Goal: Communication & Community: Answer question/provide support

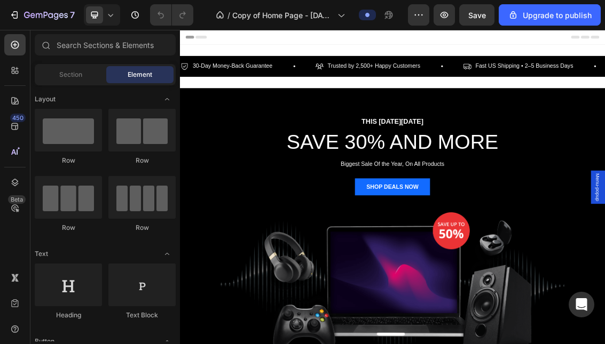
click at [106, 19] on icon at bounding box center [110, 15] width 11 height 11
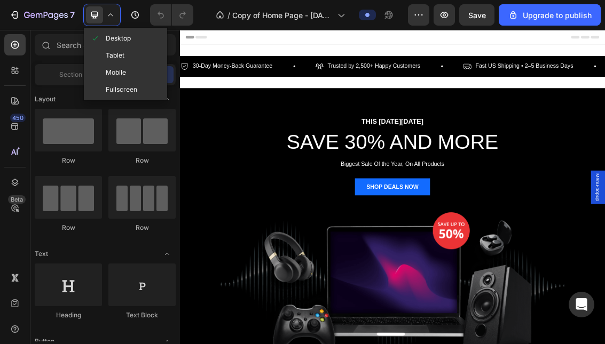
click at [132, 81] on div "Mobile" at bounding box center [125, 89] width 79 height 17
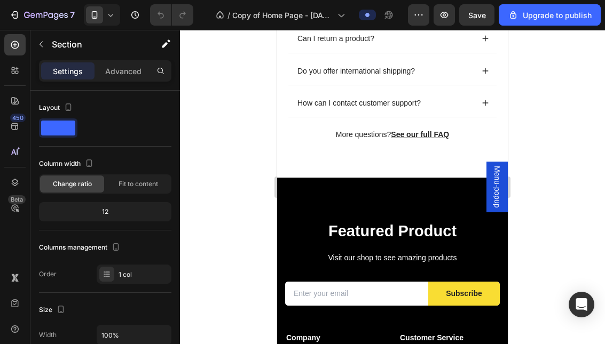
scroll to position [1805, 0]
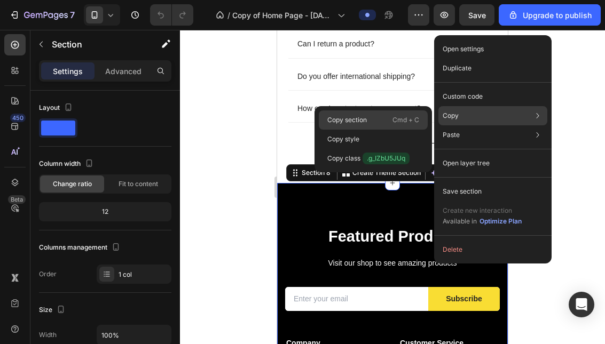
click at [380, 130] on div "Copy section Cmd + C" at bounding box center [373, 139] width 109 height 19
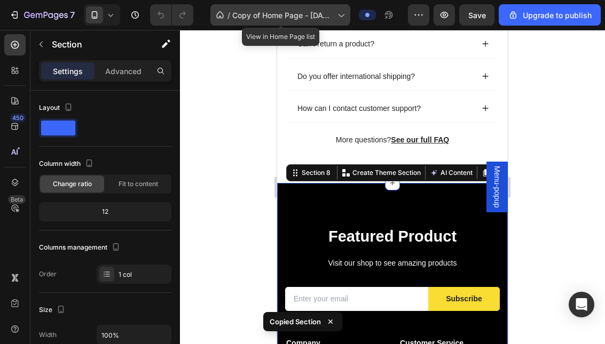
click at [261, 13] on span "Copy of Home Page - [DATE] 11:40:40" at bounding box center [282, 15] width 101 height 11
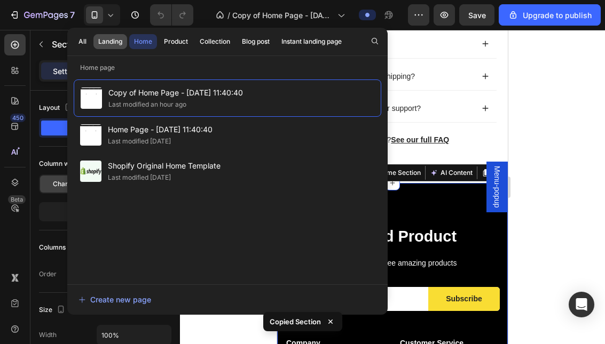
click at [107, 38] on div "Landing" at bounding box center [110, 42] width 24 height 10
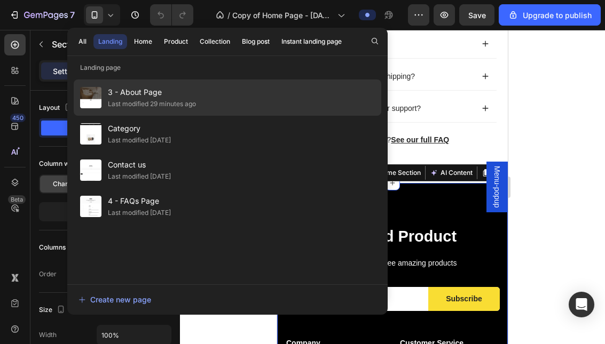
click at [169, 101] on div "Last modified 29 minutes ago" at bounding box center [152, 104] width 88 height 11
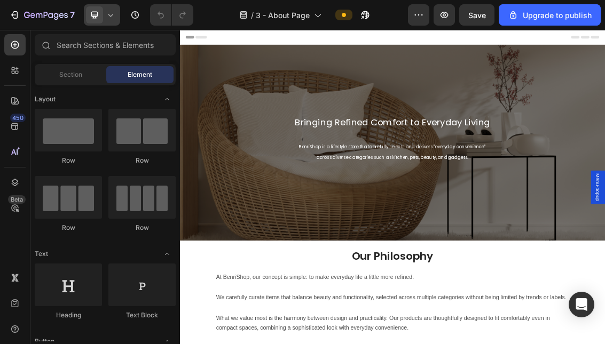
click at [111, 18] on icon at bounding box center [110, 15] width 11 height 11
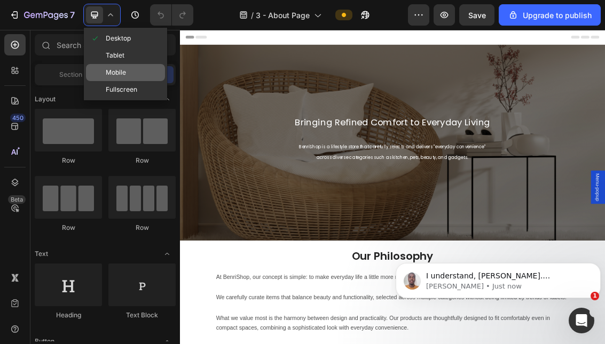
click at [127, 81] on div "Mobile" at bounding box center [125, 89] width 79 height 17
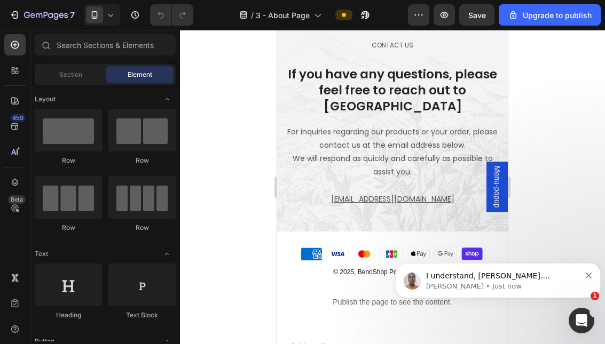
scroll to position [602, 0]
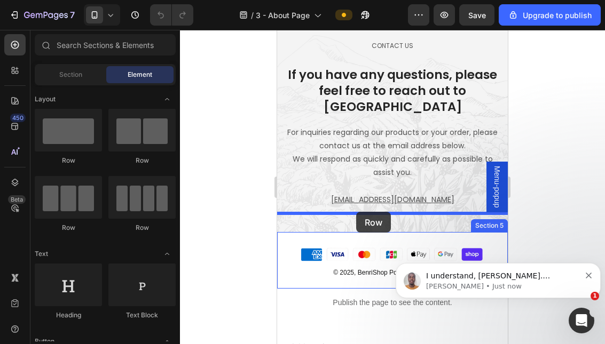
drag, startPoint x: 344, startPoint y: 174, endPoint x: 356, endPoint y: 216, distance: 43.8
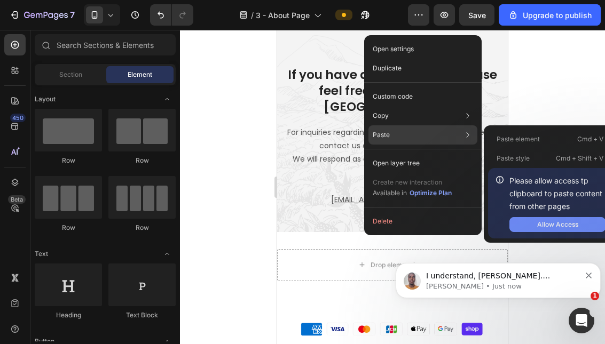
click at [556, 229] on div "Allow Access" at bounding box center [557, 225] width 41 height 10
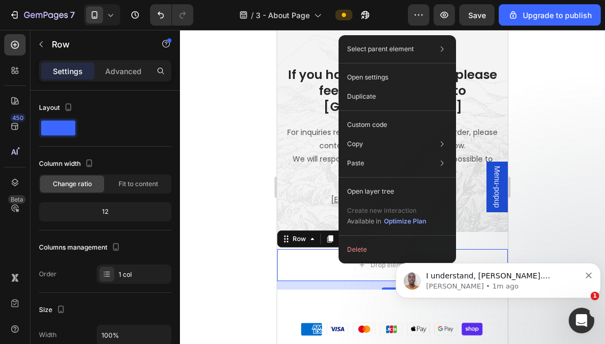
click at [580, 168] on div at bounding box center [392, 187] width 425 height 314
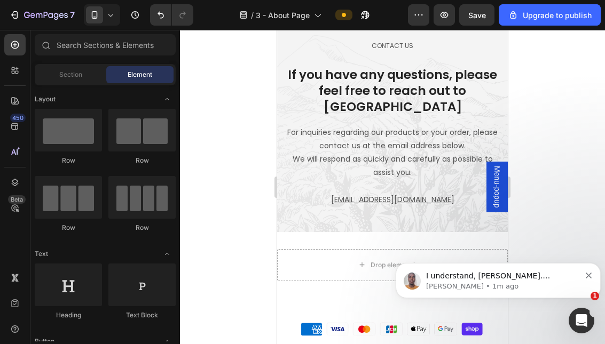
click at [589, 276] on icon "Dismiss notification" at bounding box center [589, 276] width 6 height 6
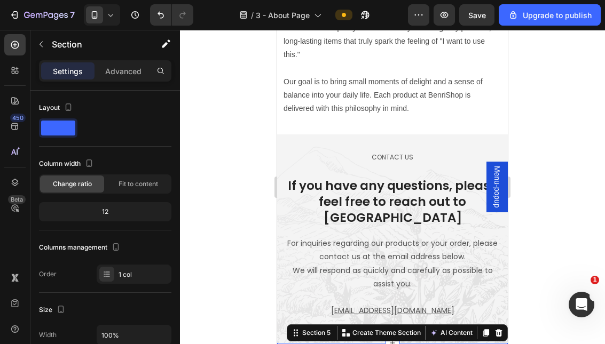
scroll to position [481, 0]
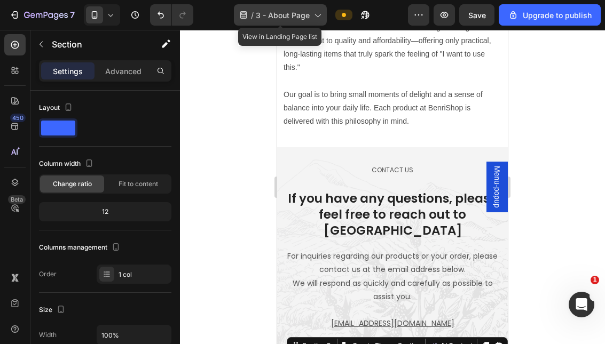
click at [304, 19] on span "3 - About Page" at bounding box center [283, 15] width 54 height 11
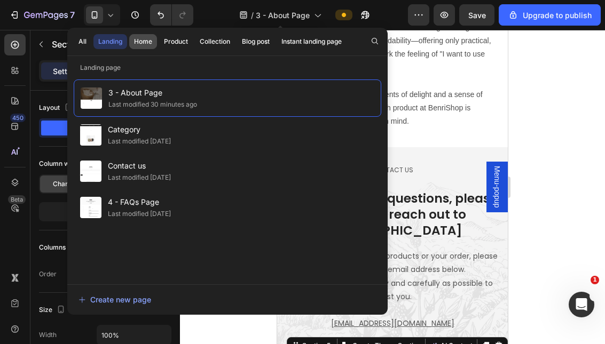
click at [144, 44] on div "Home" at bounding box center [143, 42] width 18 height 10
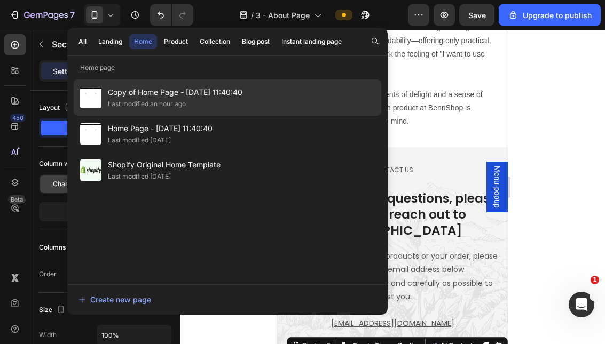
click at [310, 116] on div "Copy of Home Page - Jun 28, 11:40:40 Last modified an hour ago" at bounding box center [228, 134] width 308 height 36
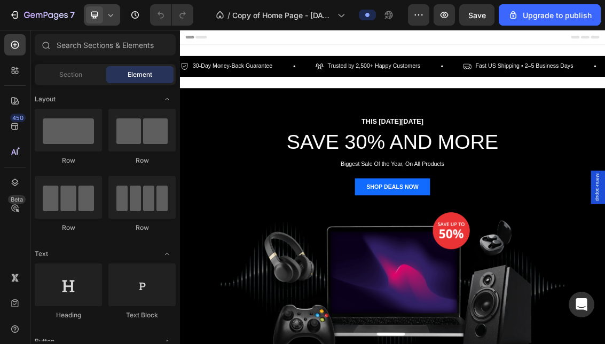
click at [103, 14] on span at bounding box center [94, 14] width 17 height 17
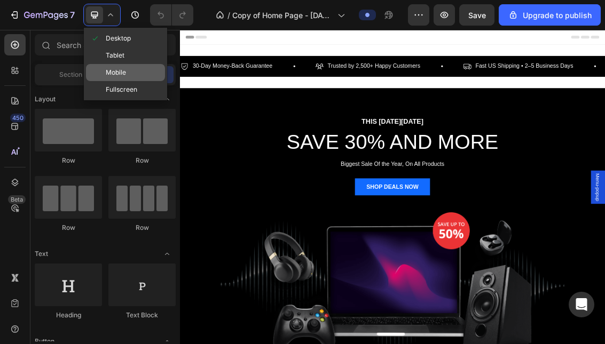
click at [136, 81] on div "Mobile" at bounding box center [125, 89] width 79 height 17
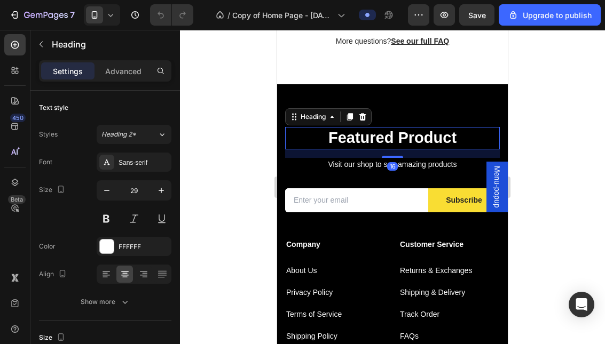
scroll to position [1902, 0]
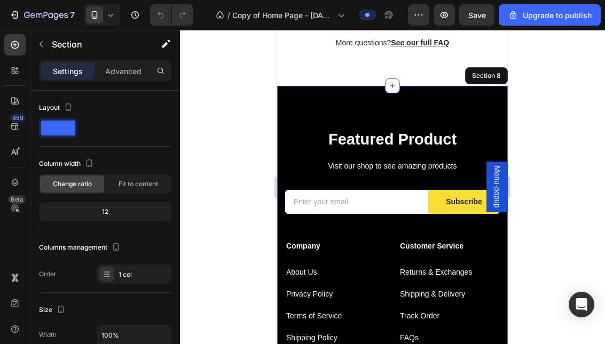
click at [442, 94] on div "Featured Product Heading 16 Visit our shop to see amazing products Text block E…" at bounding box center [392, 284] width 231 height 397
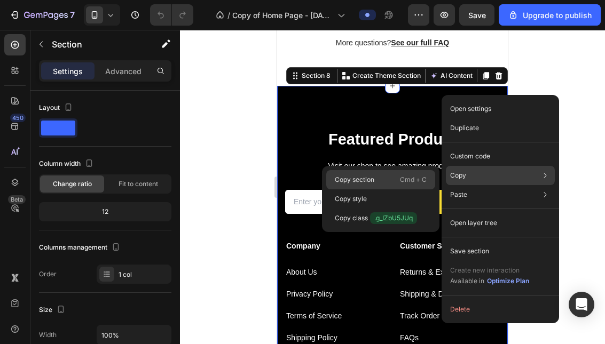
click at [409, 181] on p "Cmd + C" at bounding box center [413, 180] width 27 height 11
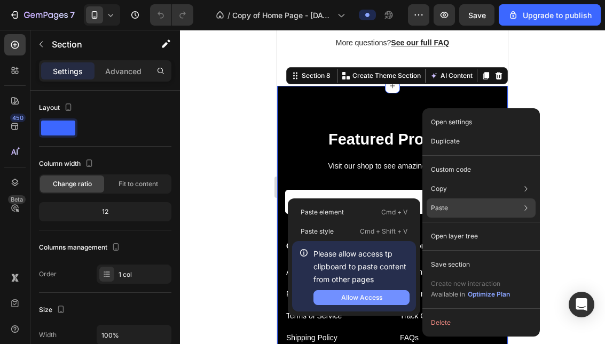
click at [382, 301] on div "Allow Access" at bounding box center [361, 298] width 41 height 10
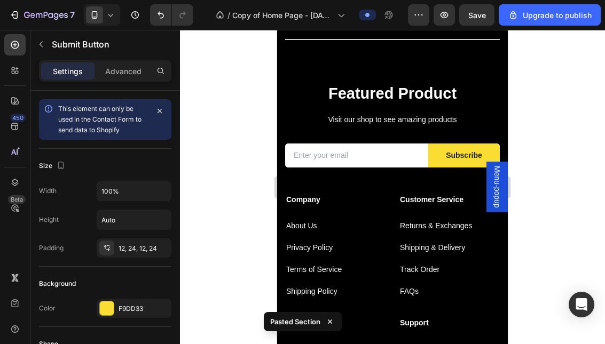
scroll to position [2298, 0]
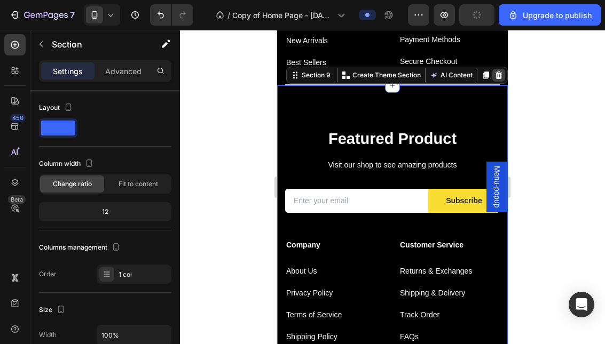
click at [503, 75] on div at bounding box center [498, 75] width 13 height 13
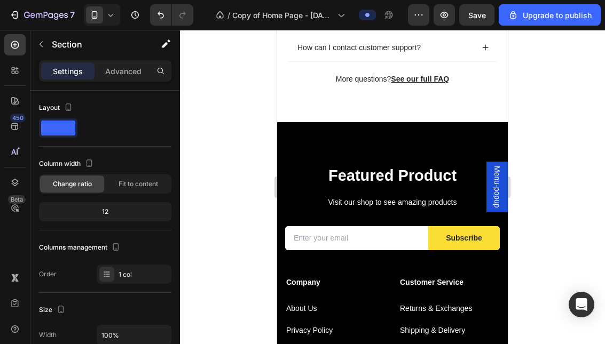
scroll to position [1863, 0]
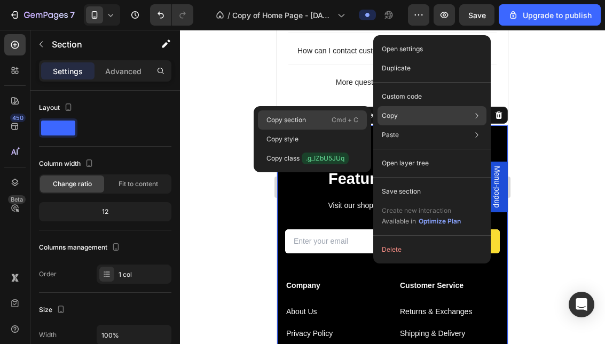
click at [333, 122] on p "Cmd + C" at bounding box center [345, 120] width 27 height 11
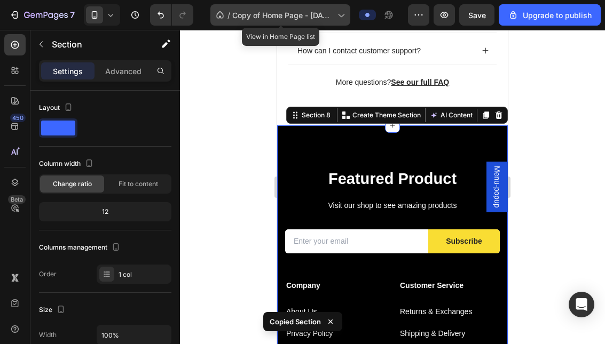
click at [228, 13] on span "/" at bounding box center [228, 15] width 3 height 11
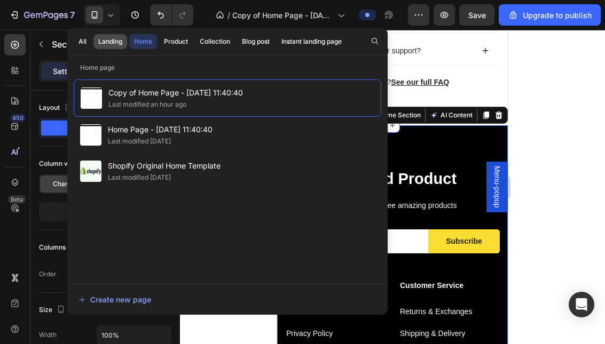
click at [112, 45] on div "Landing" at bounding box center [110, 42] width 24 height 10
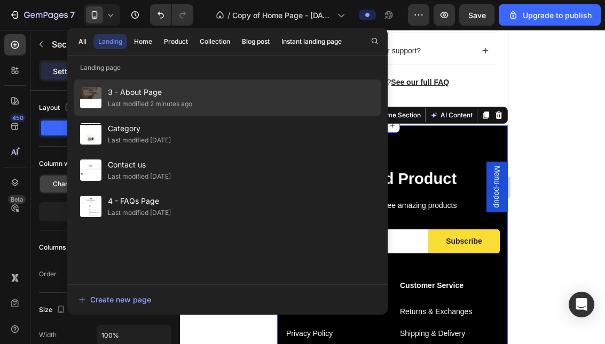
click at [196, 116] on div "3 - About Page Last modified 2 minutes ago" at bounding box center [228, 134] width 308 height 36
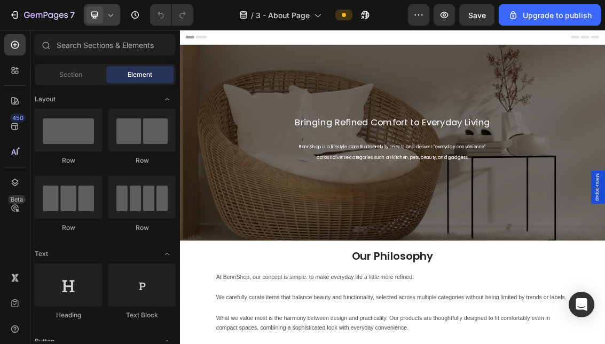
click at [112, 21] on div at bounding box center [102, 14] width 36 height 21
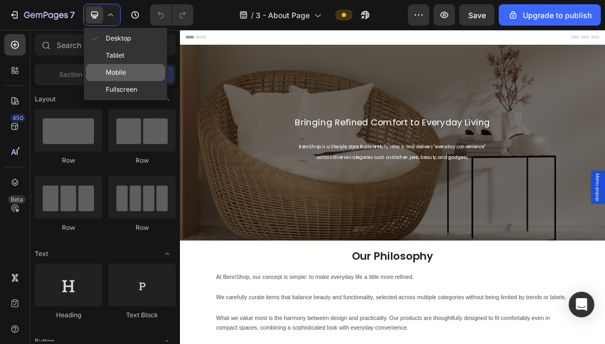
click at [130, 81] on div "Mobile" at bounding box center [125, 89] width 79 height 17
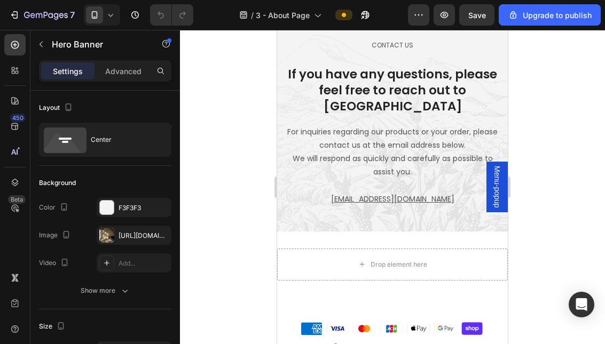
scroll to position [598, 0]
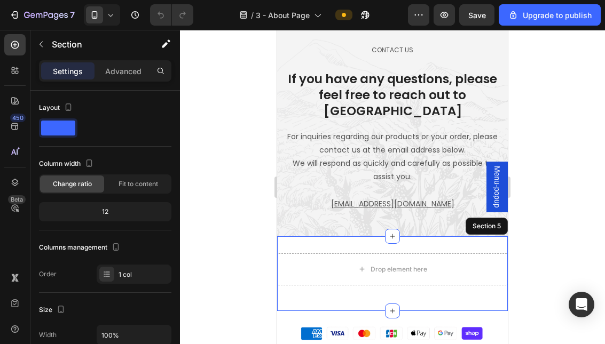
click at [433, 237] on div "Drop element here Row Section 5" at bounding box center [392, 274] width 231 height 75
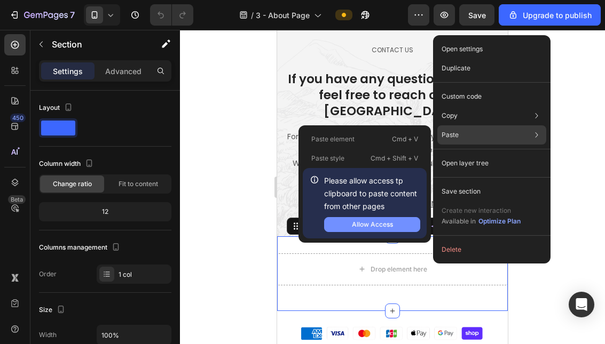
click at [393, 224] on button "Allow Access" at bounding box center [372, 224] width 96 height 15
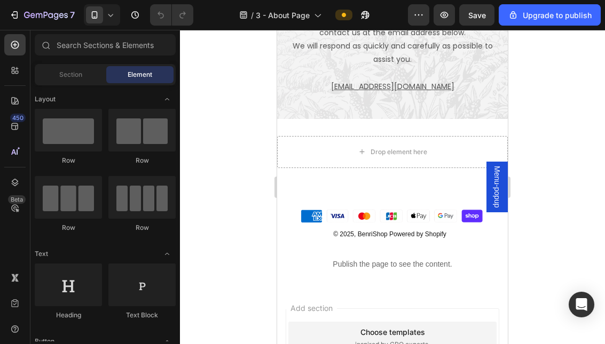
scroll to position [714, 0]
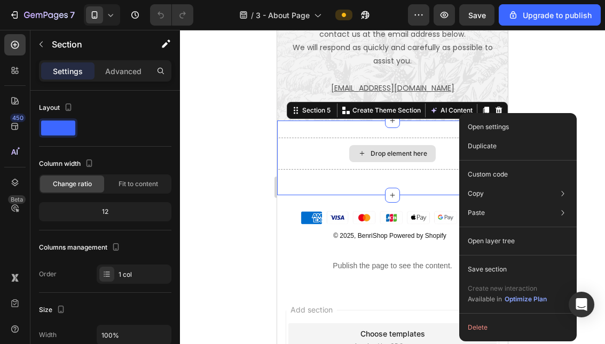
click at [565, 97] on div at bounding box center [392, 187] width 425 height 314
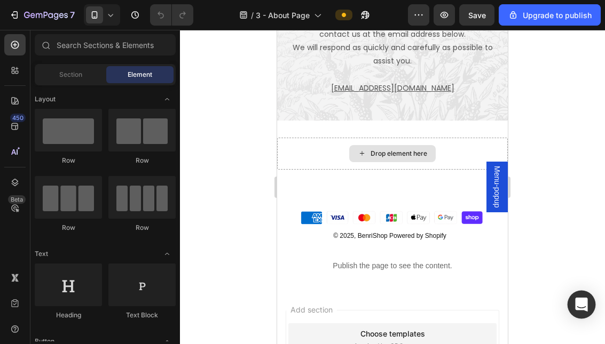
click at [585, 308] on icon "Open Intercom Messenger" at bounding box center [581, 305] width 12 height 14
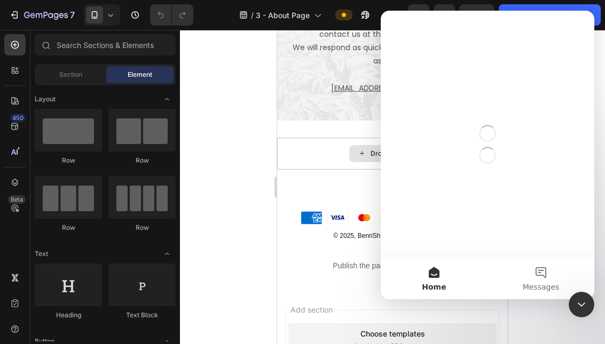
scroll to position [0, 0]
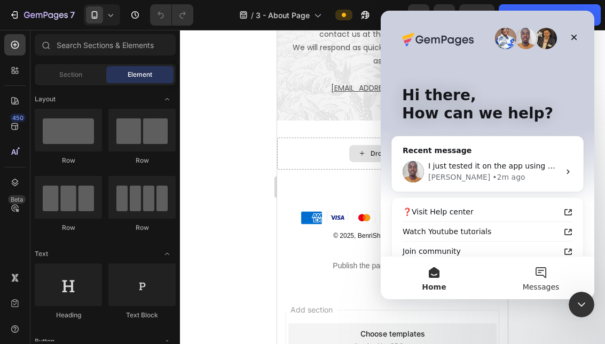
click at [546, 286] on span "Messages" at bounding box center [541, 287] width 37 height 7
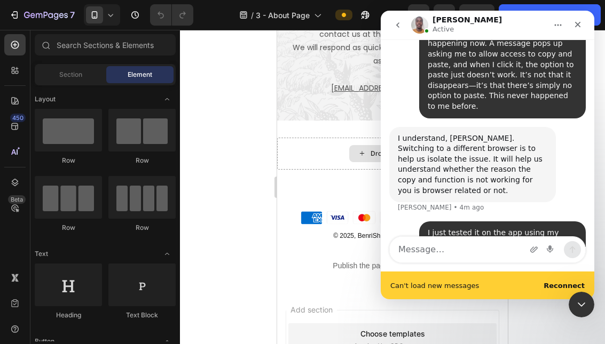
scroll to position [864, 0]
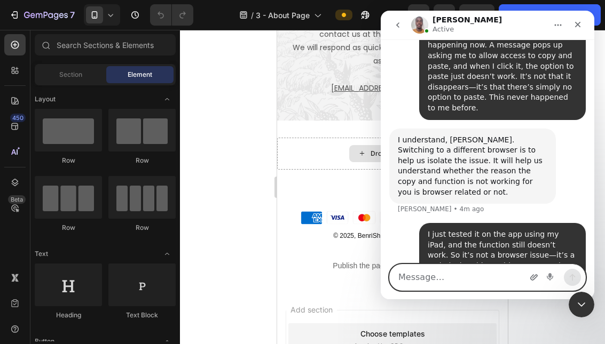
click at [537, 273] on icon "Upload attachment" at bounding box center [534, 277] width 9 height 9
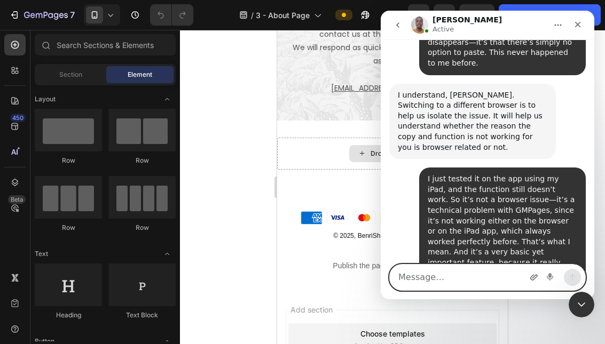
scroll to position [909, 0]
click at [536, 278] on icon "Upload attachment" at bounding box center [533, 277] width 7 height 6
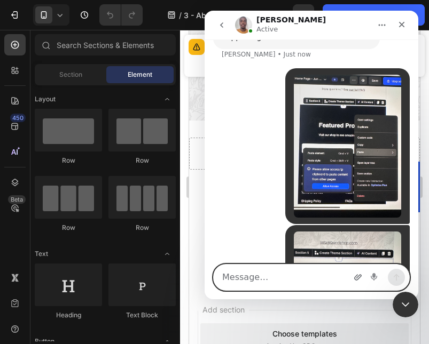
scroll to position [1230, 0]
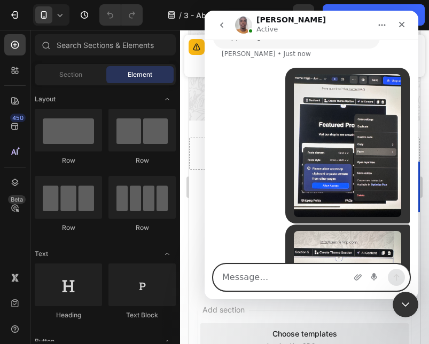
click at [328, 278] on textarea "Message…" at bounding box center [311, 278] width 195 height 26
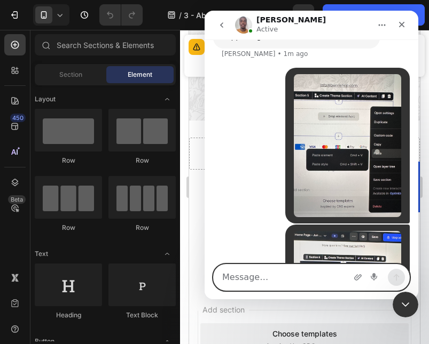
click at [329, 278] on textarea "Message…" at bounding box center [311, 278] width 195 height 26
click at [282, 274] on textarea "Message…" at bounding box center [311, 278] width 195 height 26
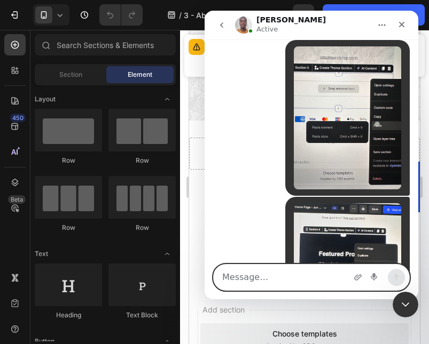
click at [257, 281] on textarea "Message…" at bounding box center [311, 278] width 195 height 26
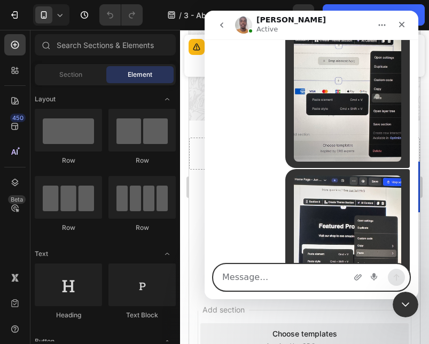
scroll to position [1292, 0]
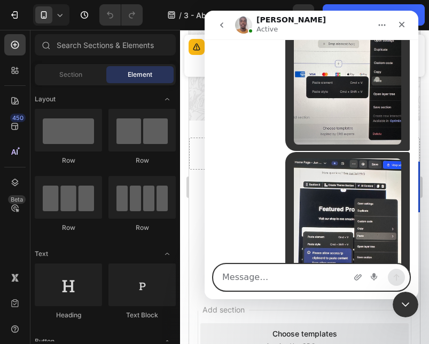
paste textarea "Well, I tried again, and I sent you the screenshot so you can see. When I tried…"
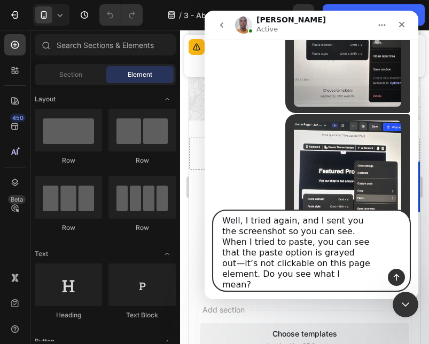
scroll to position [1335, 0]
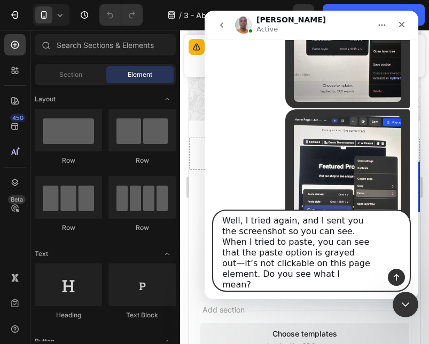
type textarea "Well, I tried again, and I sent you the screenshot so you can see. When I tried…"
click at [398, 278] on icon "Send a message…" at bounding box center [396, 277] width 9 height 9
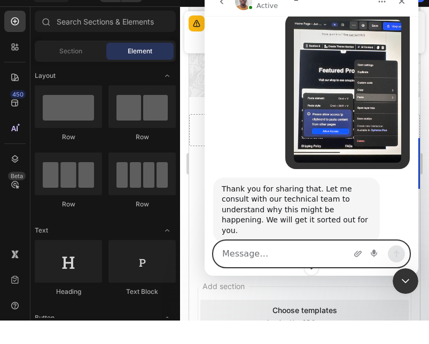
scroll to position [1406, 0]
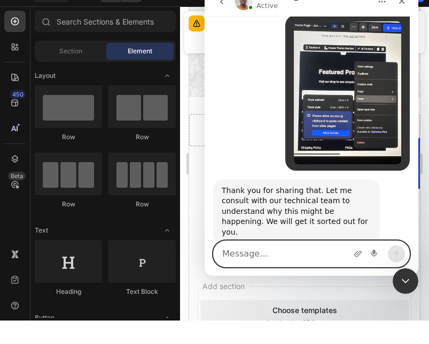
click at [338, 257] on textarea "Message…" at bounding box center [311, 254] width 195 height 26
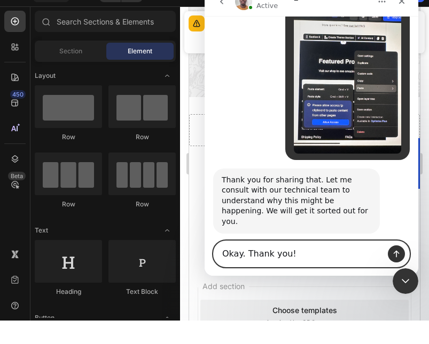
type textarea "Okay. Thank you!"
click at [394, 253] on icon "Send a message…" at bounding box center [396, 254] width 6 height 7
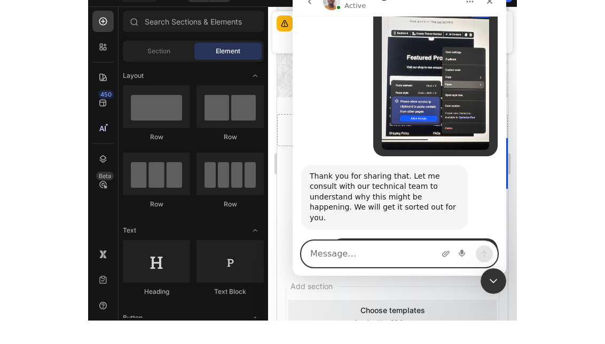
scroll to position [1420, 0]
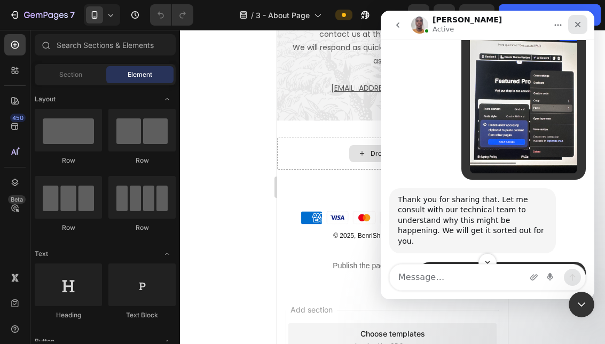
click at [580, 29] on div "Close" at bounding box center [577, 24] width 19 height 19
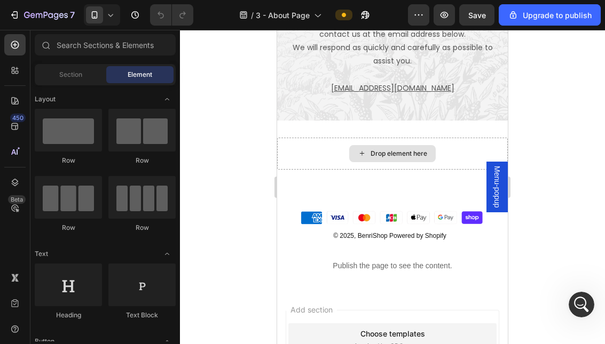
scroll to position [0, 0]
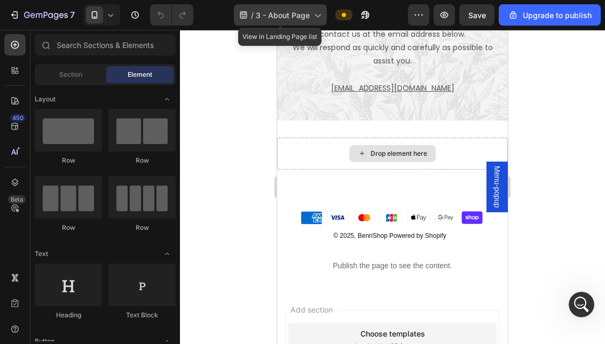
click at [302, 20] on span "3 - About Page" at bounding box center [283, 15] width 54 height 11
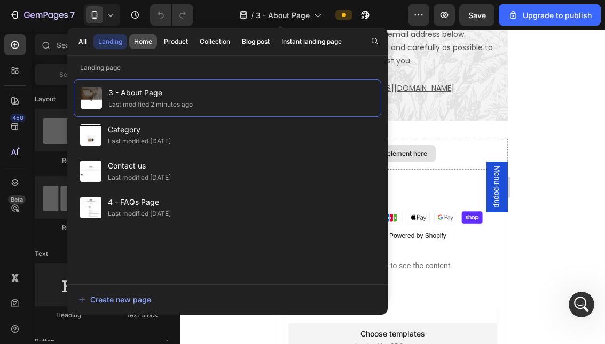
click at [148, 44] on div "Home" at bounding box center [143, 42] width 18 height 10
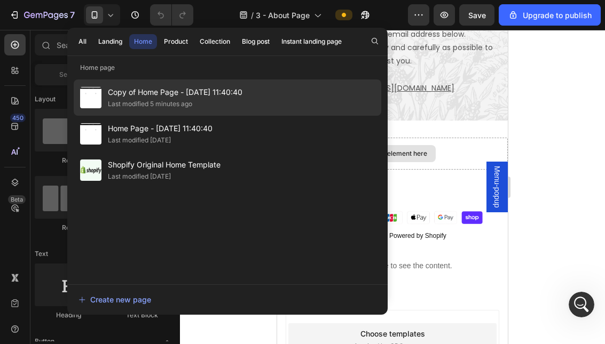
click at [290, 116] on div "Copy of Home Page - Jun 28, 11:40:40 Last modified 5 minutes ago" at bounding box center [228, 134] width 308 height 36
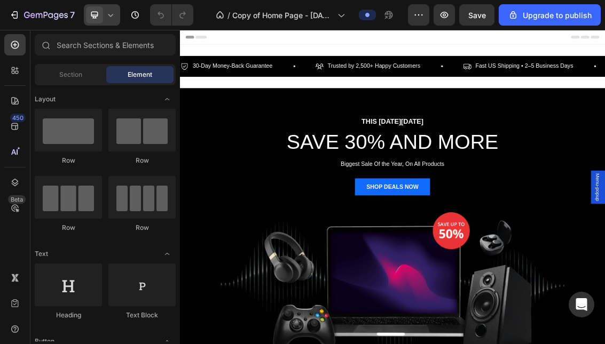
click at [106, 16] on icon at bounding box center [110, 15] width 11 height 11
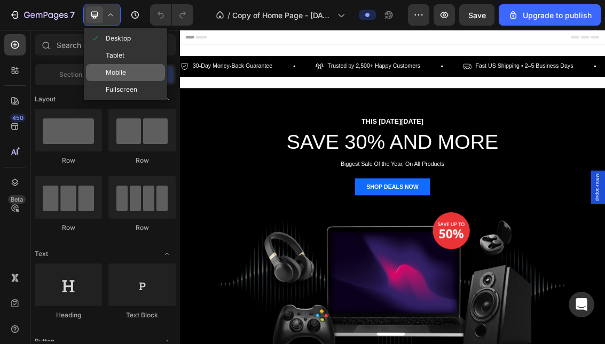
click at [130, 81] on div "Mobile" at bounding box center [125, 89] width 79 height 17
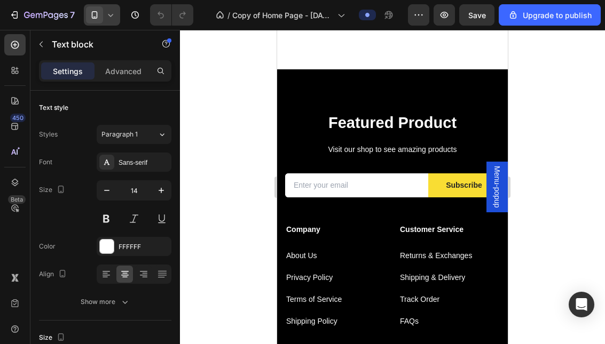
scroll to position [1918, 0]
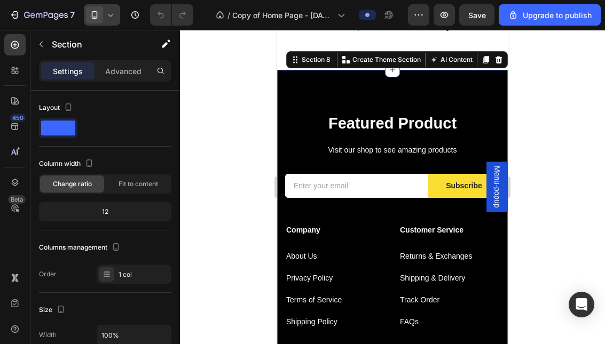
click at [474, 89] on div "Featured Product Heading Visit our shop to see amazing products Text block Emai…" at bounding box center [392, 268] width 231 height 397
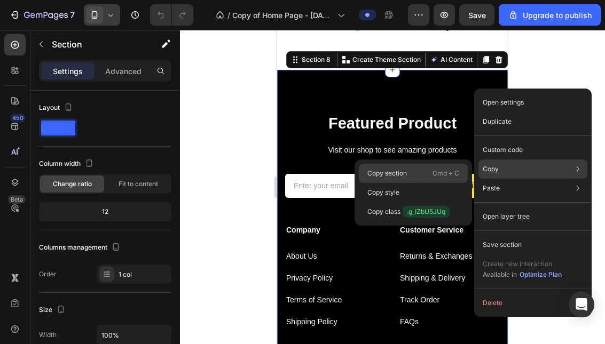
click at [412, 183] on div "Copy section Cmd + C" at bounding box center [413, 192] width 109 height 19
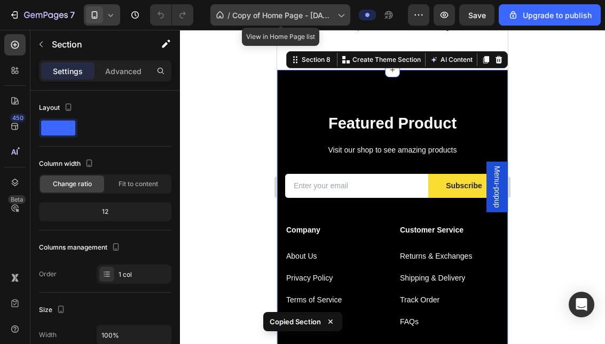
click at [286, 11] on span "Copy of Home Page - [DATE] 11:40:40" at bounding box center [282, 15] width 101 height 11
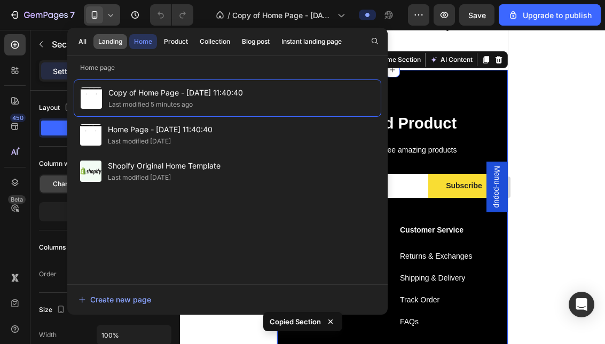
click at [113, 45] on div "Landing" at bounding box center [110, 42] width 24 height 10
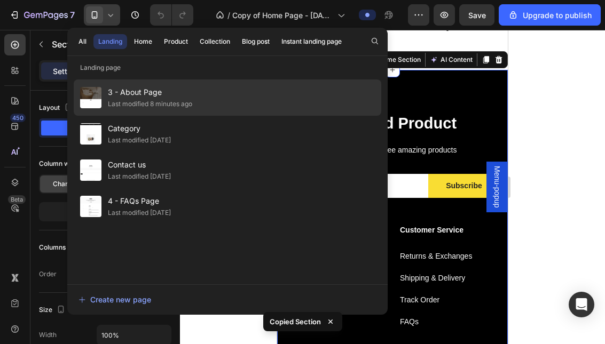
click at [169, 99] on div "Last modified 8 minutes ago" at bounding box center [150, 104] width 84 height 11
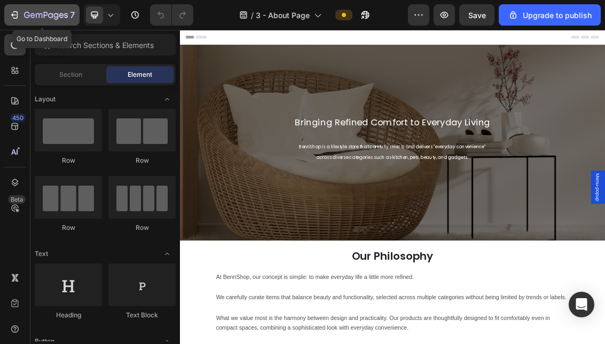
click at [78, 8] on button "7" at bounding box center [41, 14] width 75 height 21
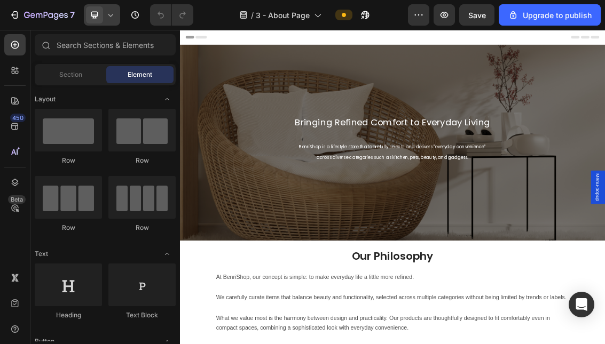
click at [103, 13] on span at bounding box center [94, 14] width 17 height 17
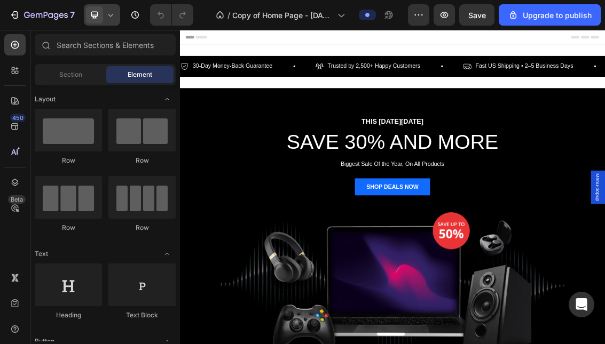
click at [117, 19] on div at bounding box center [102, 14] width 36 height 21
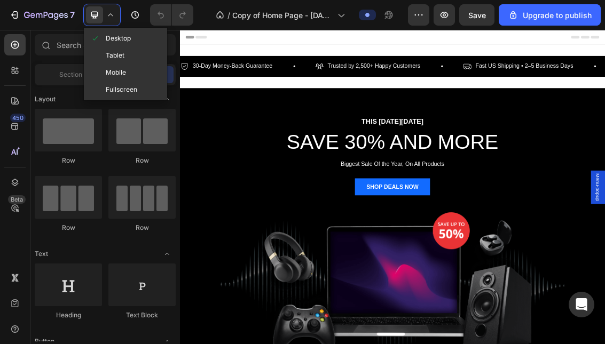
click at [142, 81] on div "Mobile" at bounding box center [125, 89] width 79 height 17
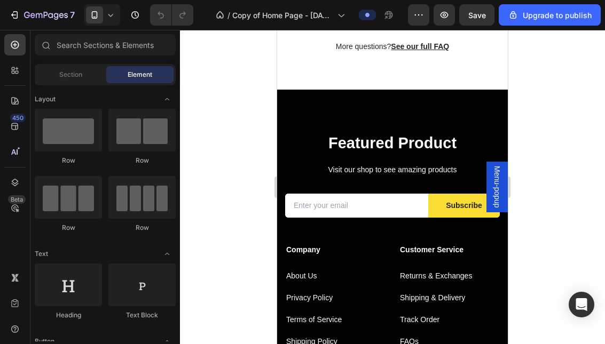
scroll to position [1897, 0]
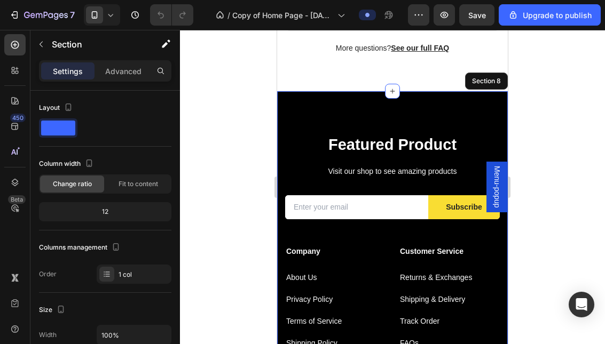
click at [446, 100] on div "Featured Product Heading Visit our shop to see amazing products Text block Emai…" at bounding box center [392, 289] width 231 height 397
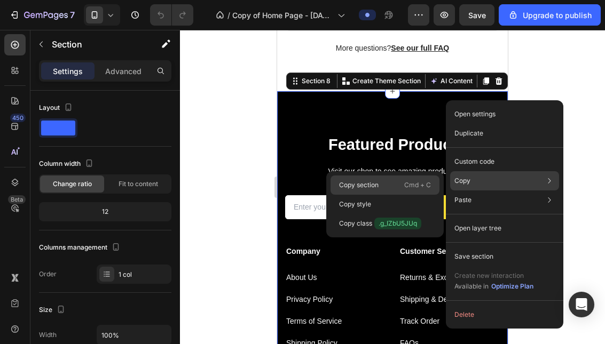
click at [401, 195] on div "Copy section Cmd + C" at bounding box center [384, 204] width 109 height 19
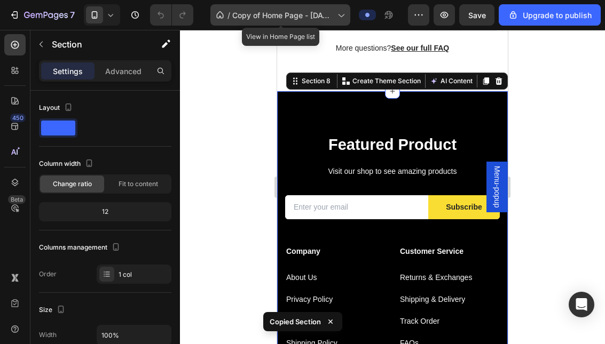
click at [271, 9] on div "/ Copy of Home Page - Jun 28, 11:40:40" at bounding box center [280, 14] width 140 height 21
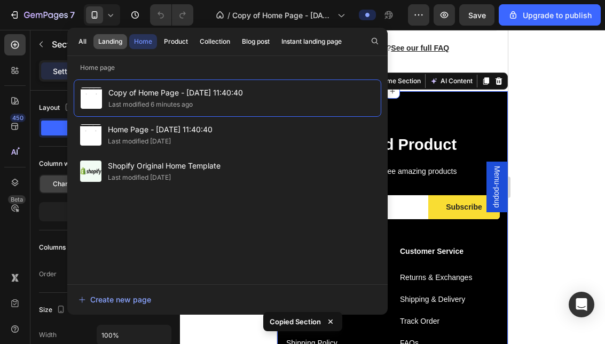
click at [116, 46] on div "Landing" at bounding box center [110, 42] width 24 height 10
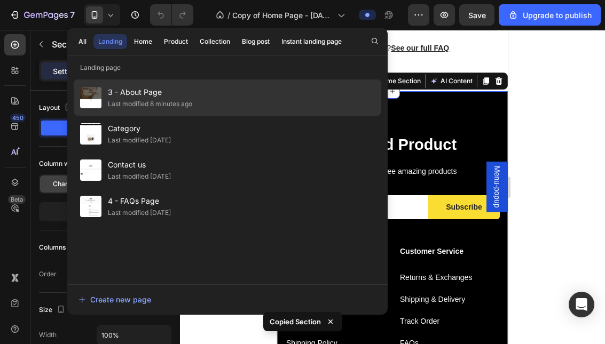
click at [201, 116] on div "3 - About Page Last modified 8 minutes ago" at bounding box center [228, 134] width 308 height 36
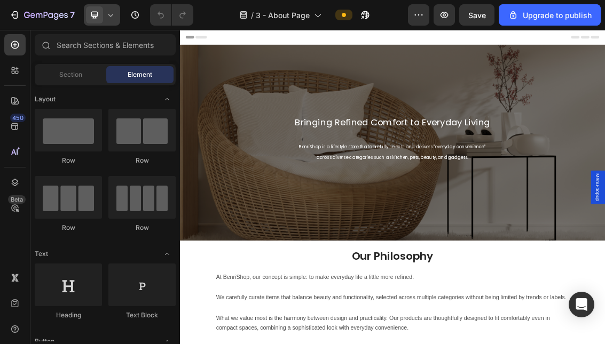
click at [105, 19] on div at bounding box center [102, 14] width 36 height 21
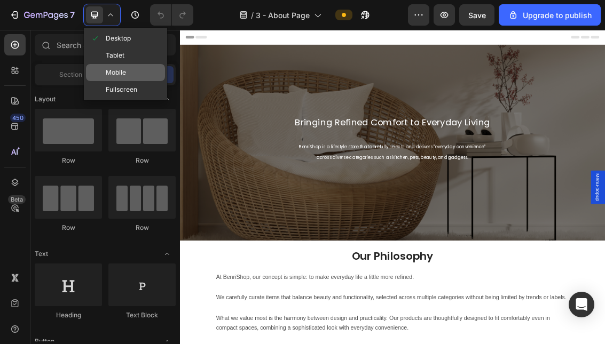
click at [107, 68] on span "Mobile" at bounding box center [116, 72] width 20 height 11
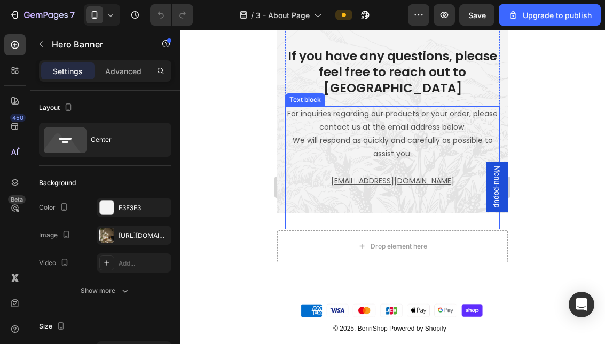
scroll to position [620, 0]
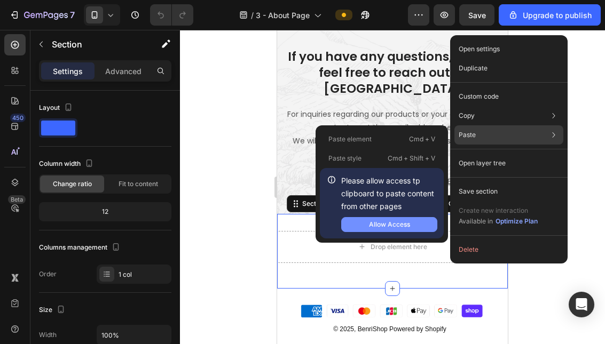
click at [384, 229] on button "Allow Access" at bounding box center [389, 224] width 96 height 15
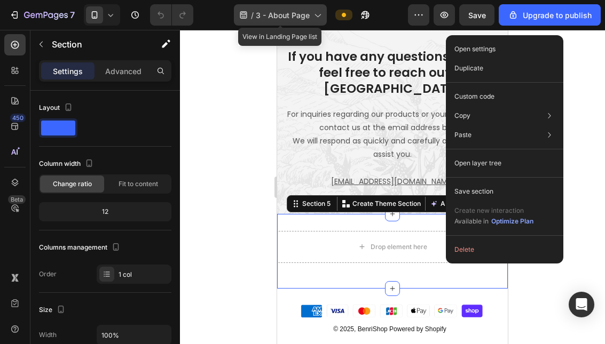
click at [303, 25] on div "/ 3 - About Page" at bounding box center [280, 14] width 93 height 21
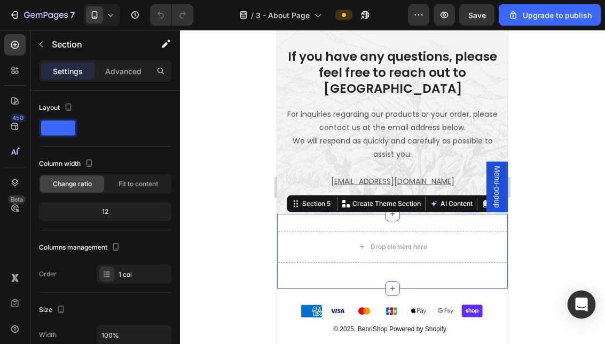
drag, startPoint x: 593, startPoint y: 313, endPoint x: 588, endPoint y: 310, distance: 5.5
click at [593, 312] on div "Open Intercom Messenger" at bounding box center [582, 305] width 28 height 28
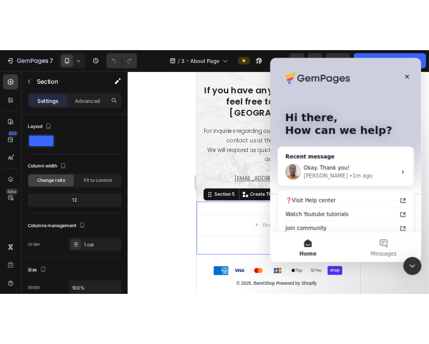
scroll to position [0, 0]
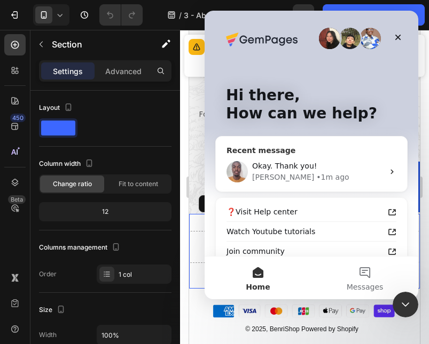
click at [309, 168] on span "Okay. Thank you! ​" at bounding box center [285, 166] width 67 height 9
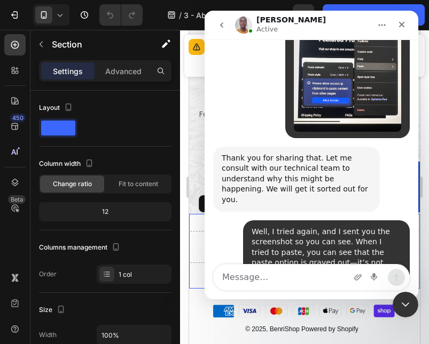
scroll to position [1447, 0]
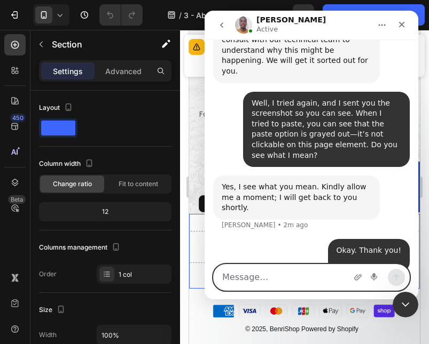
click at [318, 279] on textarea "Message…" at bounding box center [311, 278] width 195 height 26
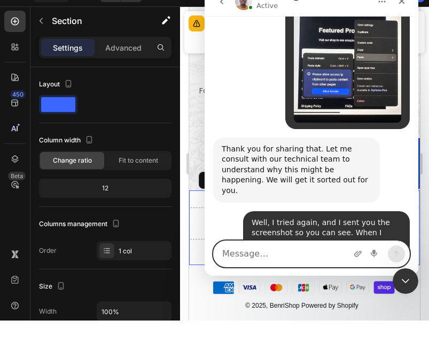
paste textarea "Just to make it clear—when you test it, copy and paste works on the same page. …"
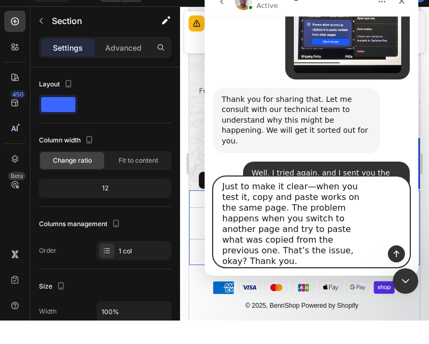
scroll to position [1501, 0]
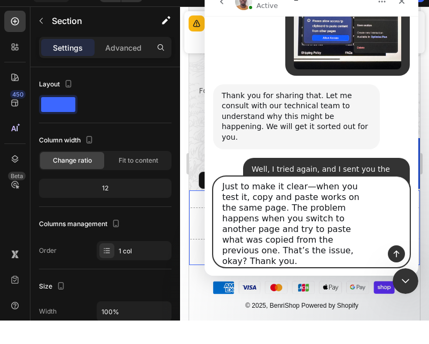
click at [316, 195] on textarea "Just to make it clear—when you test it, copy and paste works on the same page. …" at bounding box center [311, 222] width 195 height 90
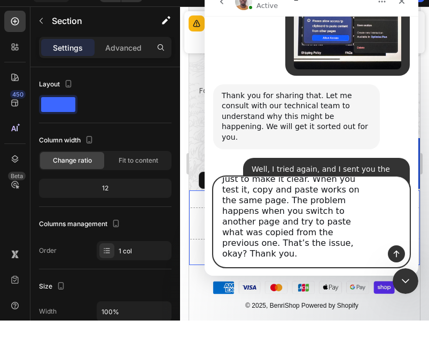
scroll to position [11, 0]
type textarea "Just to make it clear. When you test it, copy and paste works on the same page.…"
click at [396, 256] on icon "Send a message…" at bounding box center [396, 254] width 6 height 7
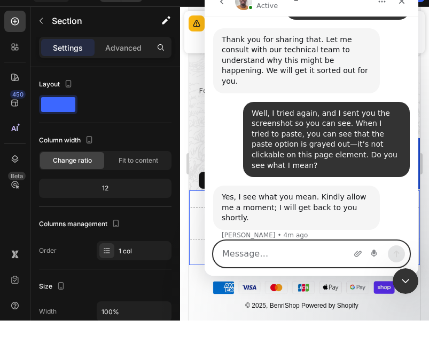
scroll to position [1563, 0]
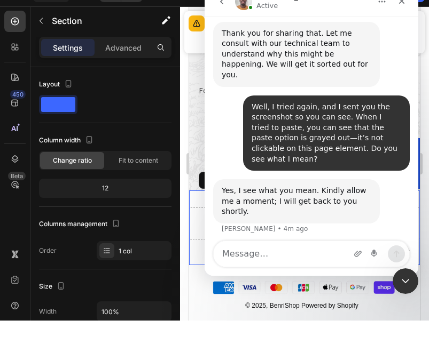
click at [154, 99] on div "Layout" at bounding box center [105, 107] width 132 height 17
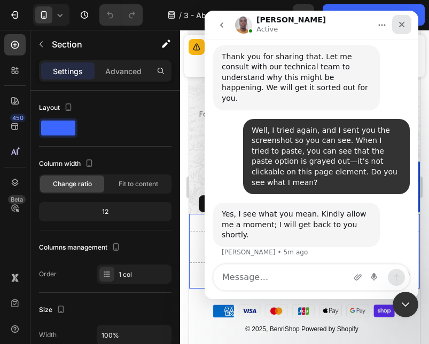
click at [405, 26] on icon "Close" at bounding box center [401, 24] width 9 height 9
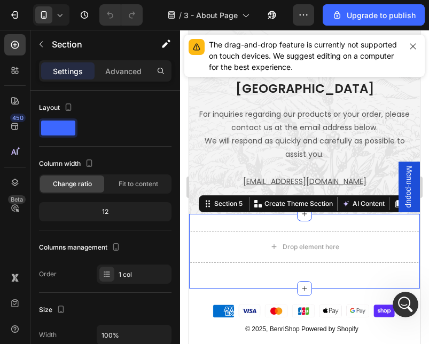
scroll to position [0, 0]
click at [415, 48] on icon "button" at bounding box center [412, 46] width 9 height 9
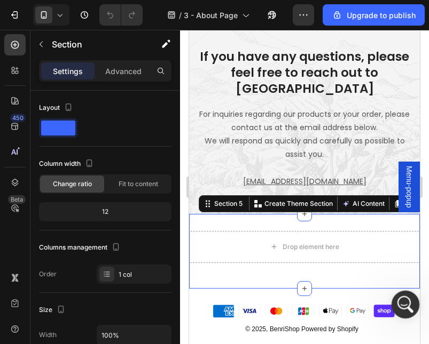
click at [403, 294] on div "Open Intercom Messenger" at bounding box center [403, 303] width 35 height 35
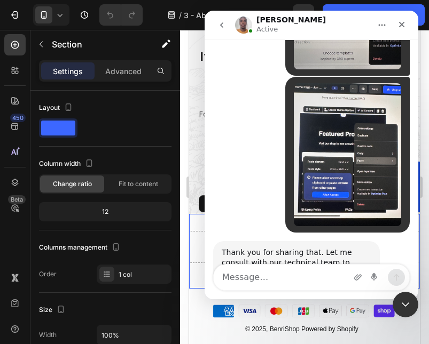
scroll to position [1563, 0]
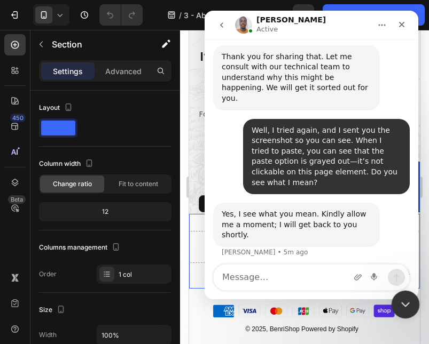
click at [407, 308] on icon "Close Intercom Messenger" at bounding box center [403, 303] width 13 height 13
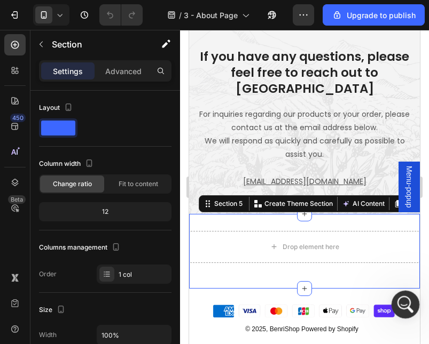
click at [400, 305] on icon "Open Intercom Messenger" at bounding box center [403, 303] width 7 height 9
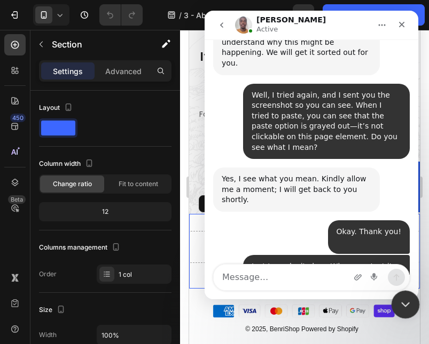
scroll to position [1604, 0]
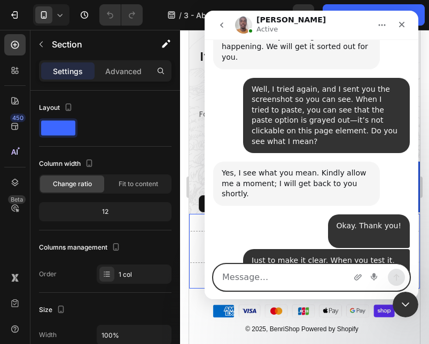
click at [314, 272] on textarea "Message…" at bounding box center [311, 278] width 195 height 26
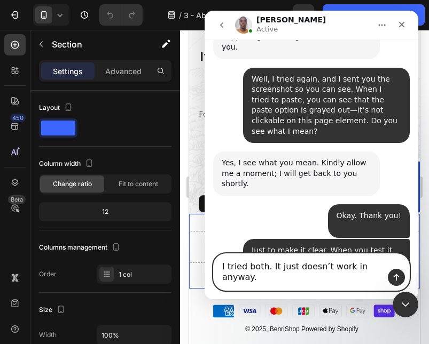
scroll to position [1615, 0]
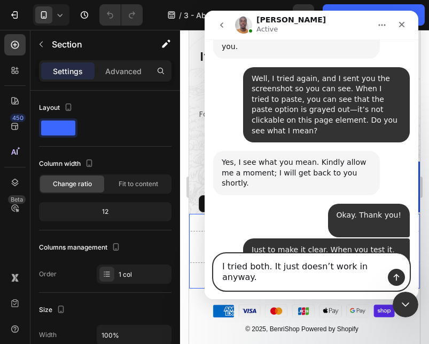
type textarea "I tried both. It just doesn’t work in anyway."
click at [397, 274] on icon "Send a message…" at bounding box center [396, 277] width 9 height 9
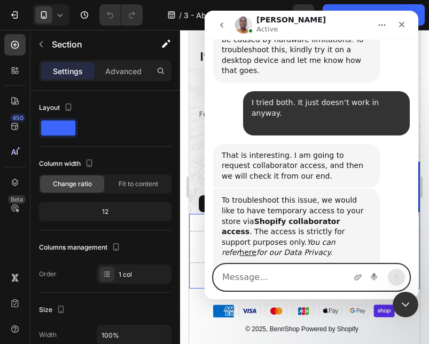
scroll to position [1943, 0]
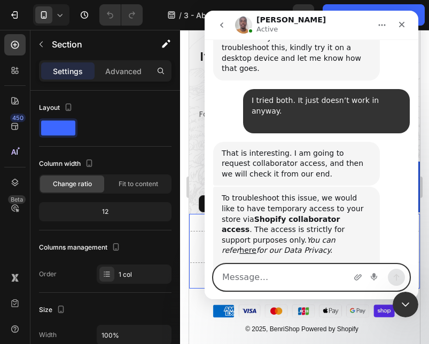
click at [318, 272] on textarea "Message…" at bounding box center [311, 278] width 195 height 26
paste textarea "Yes, yes, I’m here—sorry. I was doing some research, and it seems this problem …"
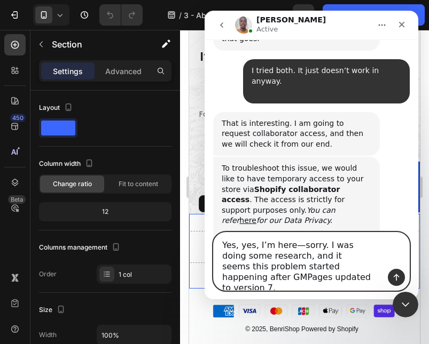
scroll to position [1975, 0]
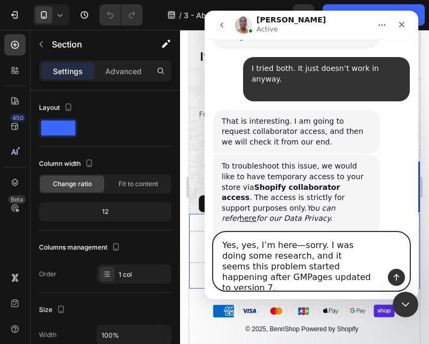
type textarea "Yes, yes, I’m here—sorry. I was doing some research, and it seems this problem …"
click at [397, 273] on icon "Send a message…" at bounding box center [396, 277] width 9 height 9
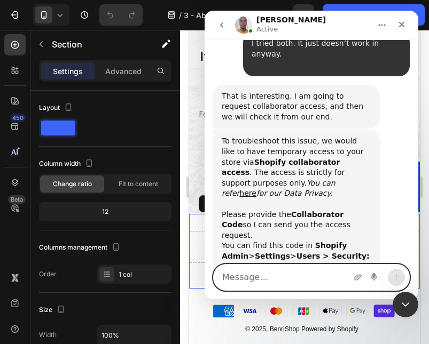
scroll to position [2005, 0]
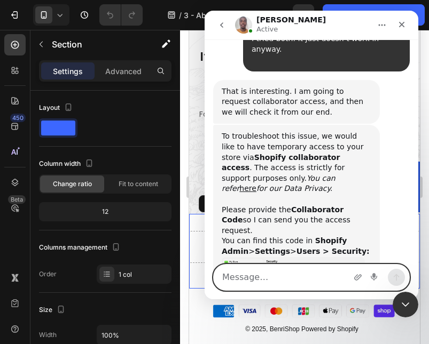
click at [321, 275] on textarea "Message…" at bounding box center [311, 278] width 195 height 26
paste textarea "Because now, even on the app where it used to work, it doesn’t anymore—somethin…"
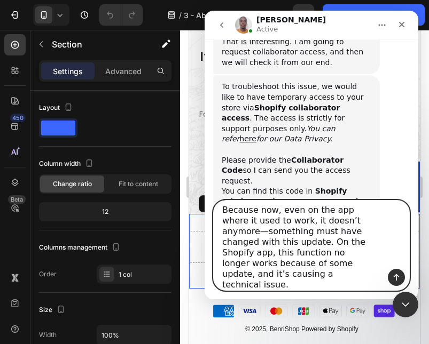
scroll to position [2059, 0]
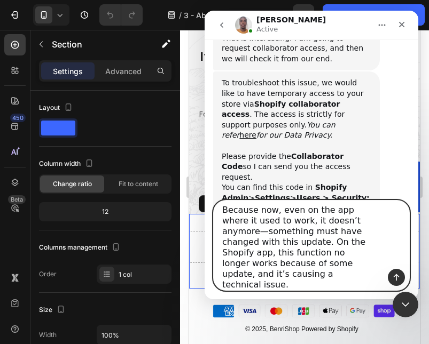
type textarea "Because now, even on the app where it used to work, it doesn’t anymore—somethin…"
click at [398, 273] on icon "Send a message…" at bounding box center [396, 277] width 9 height 9
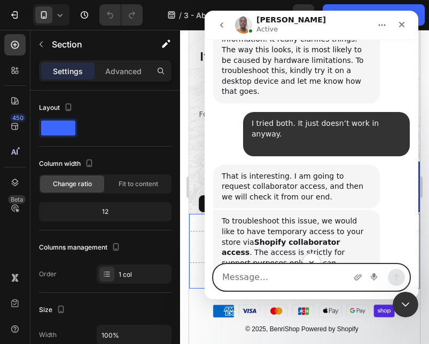
scroll to position [1920, 0]
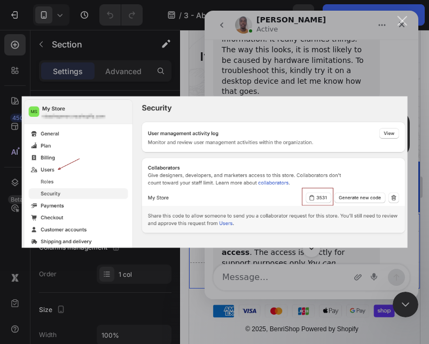
click at [195, 65] on div "Intercom messenger" at bounding box center [214, 172] width 429 height 344
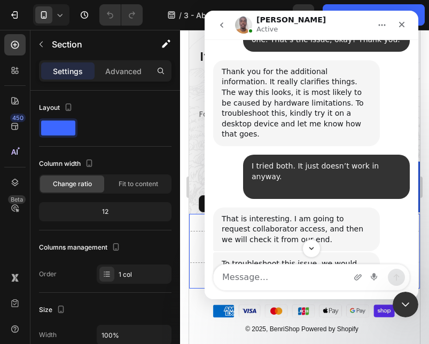
scroll to position [1879, 0]
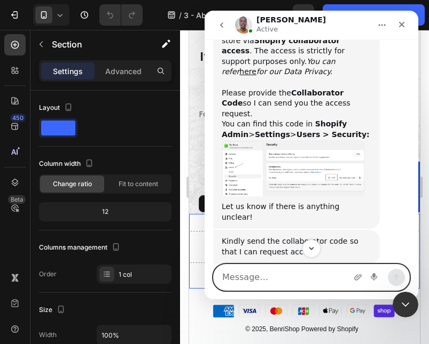
click at [262, 278] on textarea "Message…" at bounding box center [311, 278] width 195 height 26
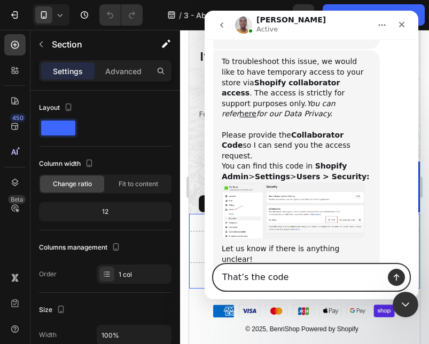
scroll to position [2076, 0]
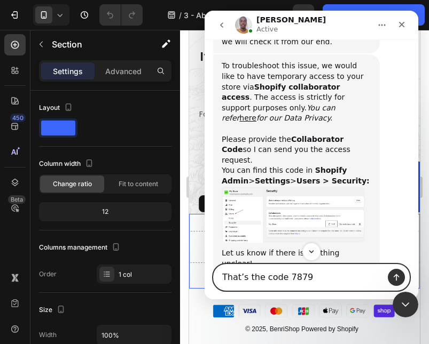
type textarea "That’s the code 7879"
click at [396, 279] on icon "Send a message…" at bounding box center [396, 277] width 6 height 7
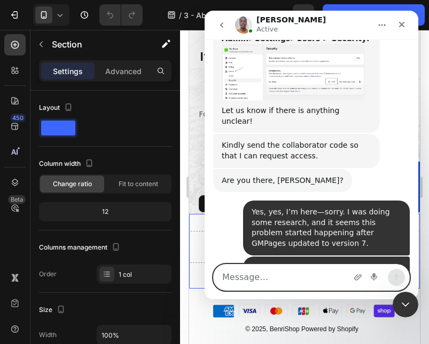
scroll to position [2235, 0]
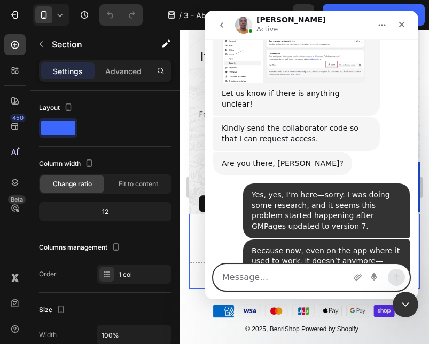
type textarea "i"
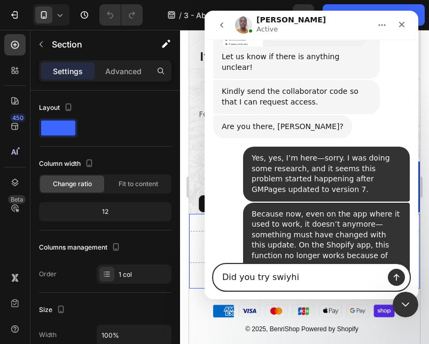
scroll to position [2277, 0]
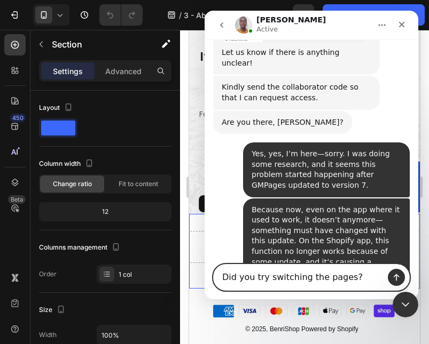
type textarea "Did you try switching the pages?"
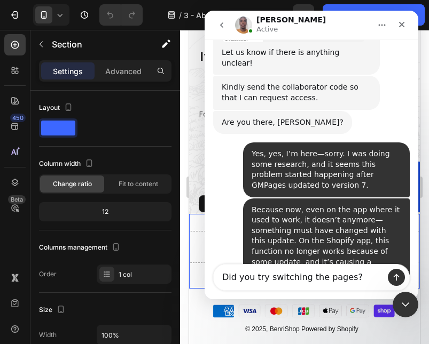
click at [398, 279] on icon "Send a message…" at bounding box center [396, 277] width 9 height 9
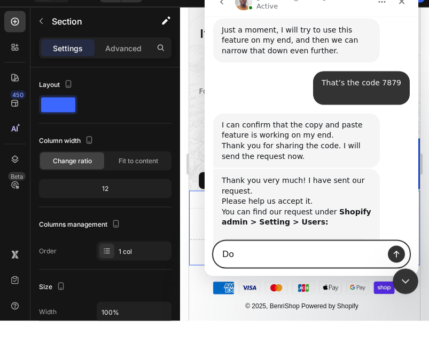
scroll to position [2542, 0]
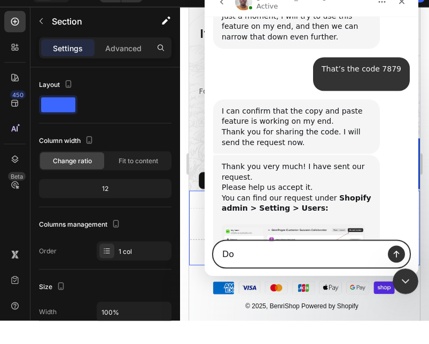
type textarea "D"
type textarea "S"
type textarea "Already accepted"
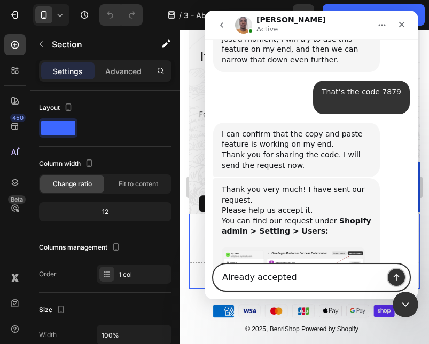
click at [396, 279] on icon "Send a message…" at bounding box center [396, 277] width 6 height 7
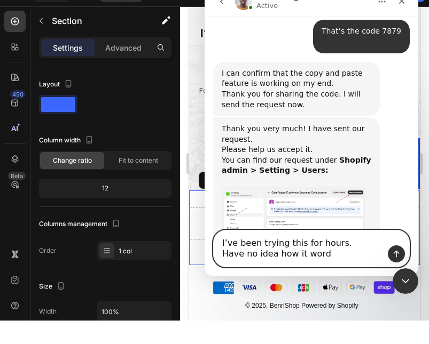
scroll to position [2584, 0]
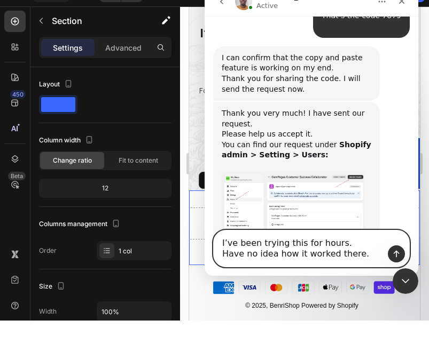
type textarea "I’ve been trying this for hours. Have no idea how it worked there."
click at [401, 253] on button "Send a message…" at bounding box center [396, 254] width 17 height 17
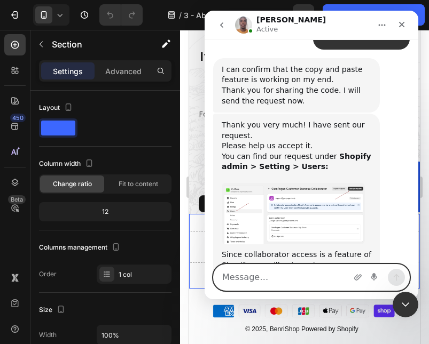
scroll to position [2618, 0]
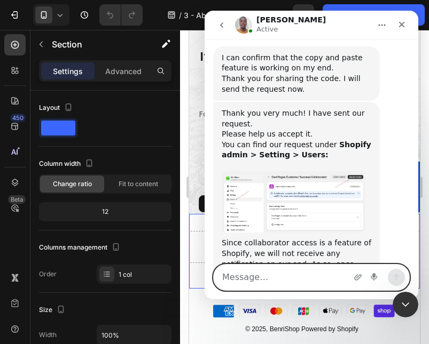
click at [336, 278] on textarea "Message…" at bounding box center [311, 278] width 195 height 26
paste textarea "I’m just trying to copy my footer from the homepage, which is in draft, and pas…"
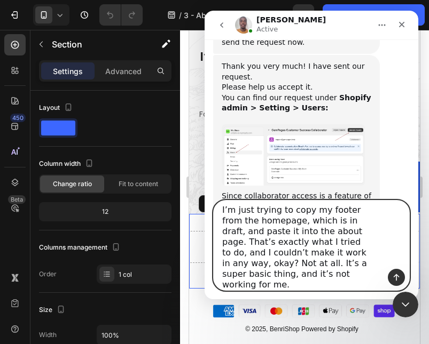
scroll to position [2672, 0]
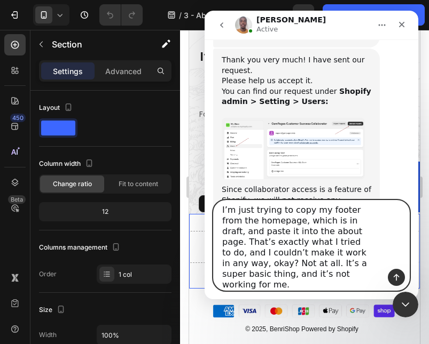
type textarea "I’m just trying to copy my footer from the homepage, which is in draft, and pas…"
click at [401, 277] on button "Send a message…" at bounding box center [396, 277] width 17 height 17
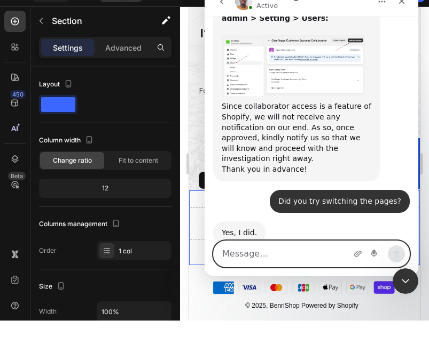
scroll to position [2742, 0]
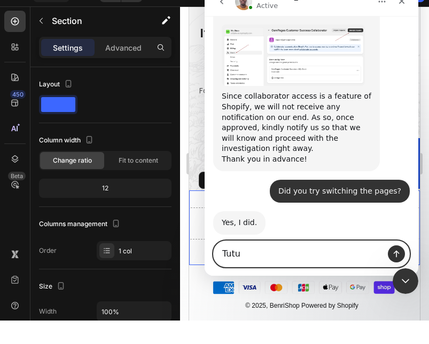
click at [236, 247] on textarea "Tutu" at bounding box center [311, 254] width 195 height 26
paste textarea "And to be more specific, I’m only doing this on the mobile version—I’m not work…"
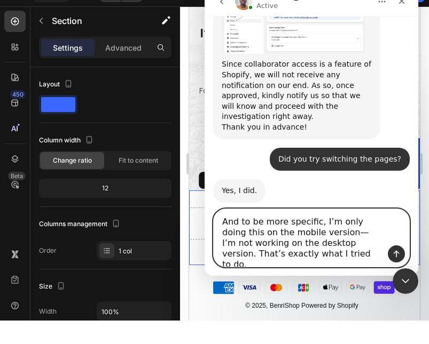
type textarea "And to be more specific, I’m only doing this on the mobile version—I’m not work…"
click at [396, 256] on icon "Send a message…" at bounding box center [396, 254] width 6 height 7
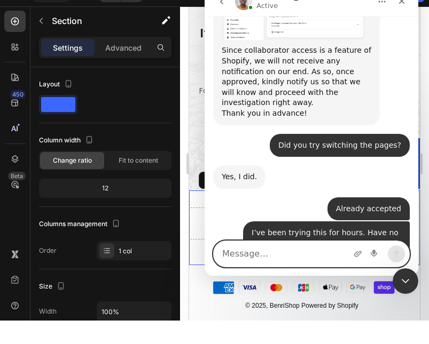
scroll to position [2807, 0]
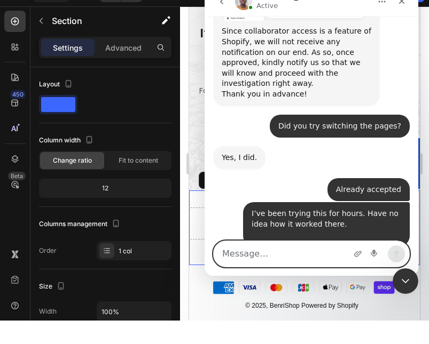
type textarea "T"
click at [241, 255] on textarea "I hope" at bounding box center [311, 254] width 195 height 26
click at [240, 255] on textarea "I hope" at bounding box center [311, 254] width 195 height 26
paste textarea "so, because as soon as I want to publish my pages and reactivate my store, I’ll…"
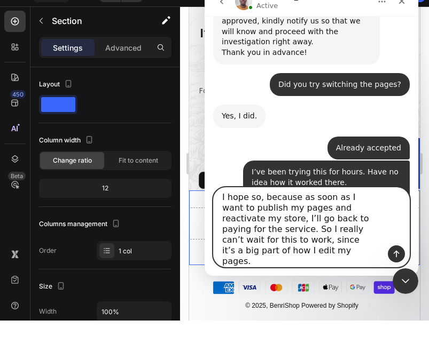
scroll to position [2849, 0]
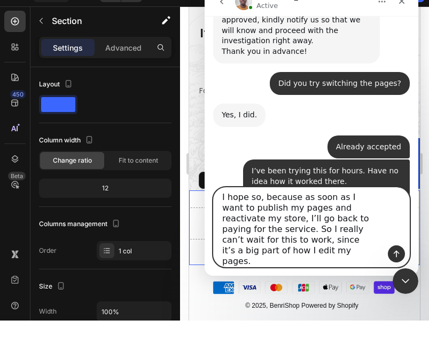
type textarea "I hope so, because as soon as I want to publish my pages and reactivate my stor…"
click at [400, 254] on button "Send a message…" at bounding box center [396, 254] width 17 height 17
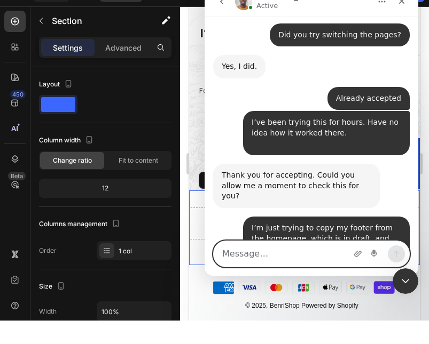
scroll to position [2910, 0]
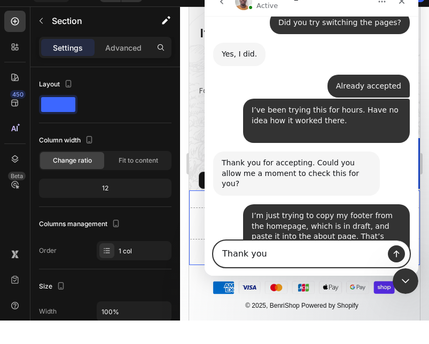
type textarea "Thank you"
click at [391, 261] on button "Send a message…" at bounding box center [396, 254] width 17 height 17
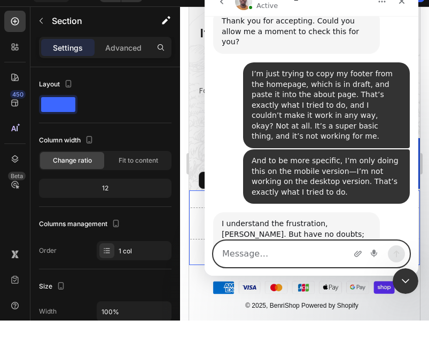
scroll to position [3111, 0]
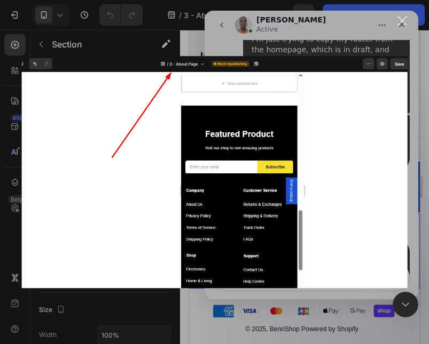
click at [404, 28] on div "Intercom messenger" at bounding box center [214, 172] width 429 height 344
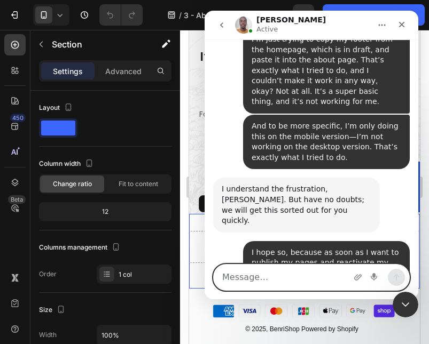
click at [300, 270] on textarea "Message…" at bounding box center [311, 278] width 195 height 26
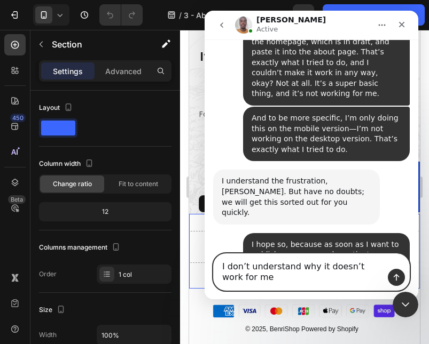
scroll to position [3121, 0]
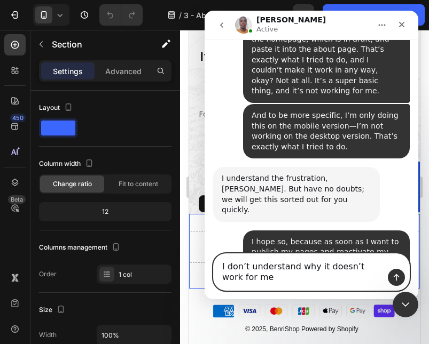
type textarea "I don’t understand why it doesn’t work for me"
click at [397, 269] on button "Send a message…" at bounding box center [396, 277] width 17 height 17
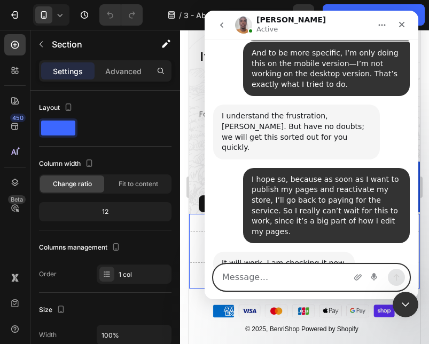
scroll to position [3184, 0]
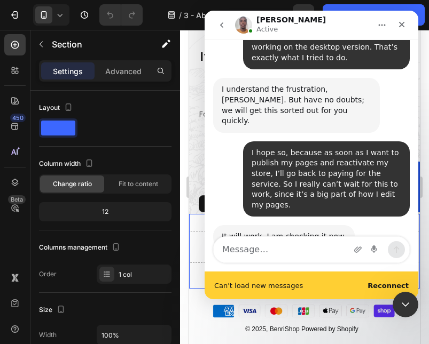
scroll to position [3211, 0]
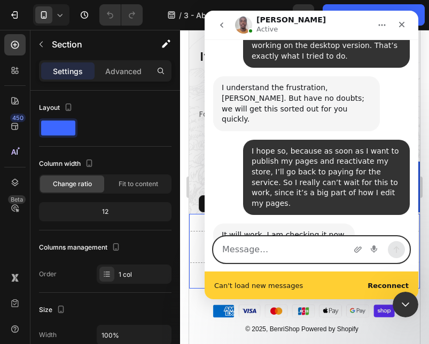
click at [326, 252] on textarea "Message…" at bounding box center [311, 250] width 195 height 26
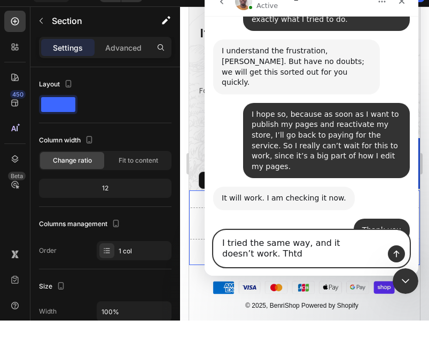
scroll to position [3229, 0]
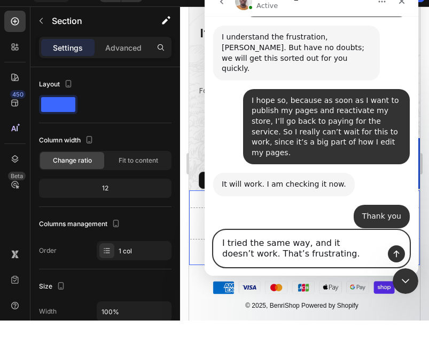
type textarea "I tried the same way, and it doesn’t work. That’s frustrating."
click at [397, 253] on icon "Send a message…" at bounding box center [396, 254] width 9 height 9
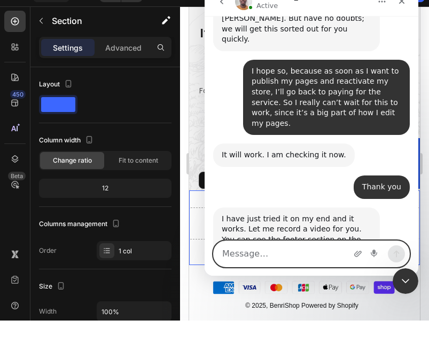
scroll to position [3270, 0]
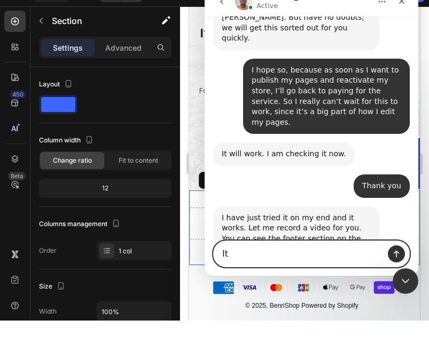
type textarea "I"
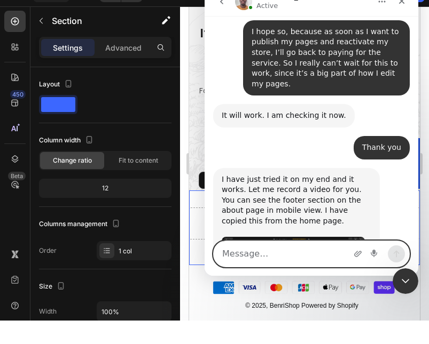
scroll to position [3311, 0]
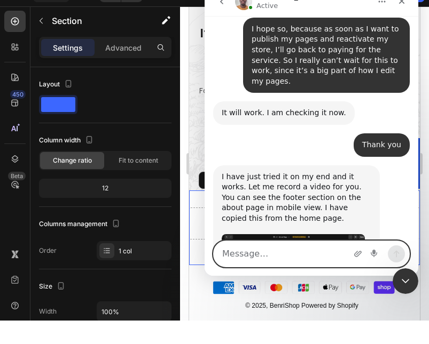
click at [347, 263] on textarea "Message…" at bounding box center [311, 254] width 195 height 26
paste textarea "It doesn’t work on my MacBook Pro and it doesn’t work on my iPad. Both are powe…"
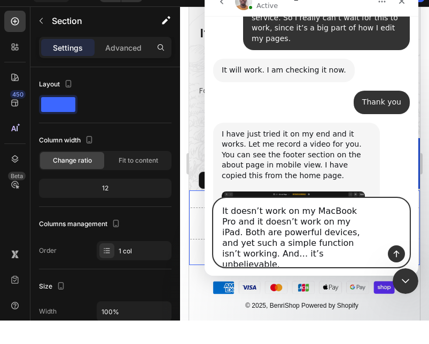
type textarea "It doesn’t work on my MacBook Pro and it doesn’t work on my iPad. Both are powe…"
click at [399, 255] on icon "Send a message…" at bounding box center [396, 254] width 9 height 9
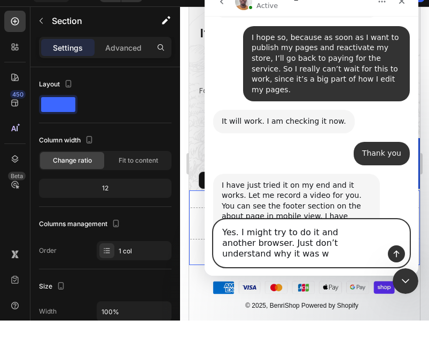
scroll to position [3302, 0]
type textarea "Yes. I might try to do it and another browser. Just don’t understand why it was…"
click at [328, 243] on textarea "Yes. I might try to do it and another browser. Just don’t understand why it was…" at bounding box center [311, 243] width 195 height 47
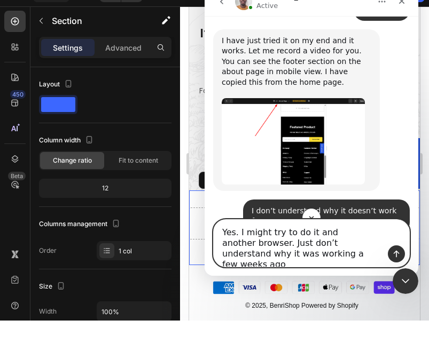
scroll to position [3446, 0]
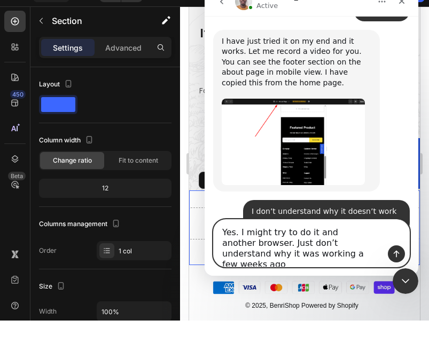
click at [324, 245] on textarea "Yes. I might try to do it and another browser. Just don’t understand why it was…" at bounding box center [311, 243] width 195 height 47
click at [323, 245] on textarea "Yes. I might try to do it and another browser. Just don’t understand why it was…" at bounding box center [311, 243] width 195 height 47
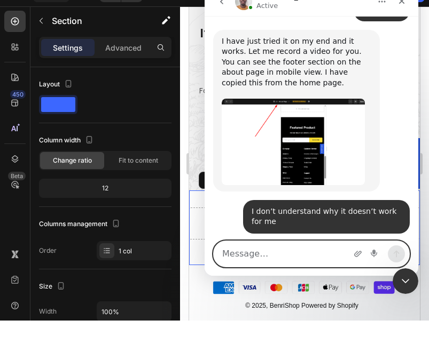
scroll to position [3425, 0]
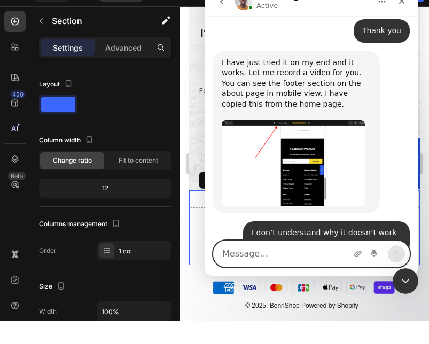
click at [320, 251] on textarea "Message…" at bounding box center [311, 254] width 195 height 26
paste textarea "Yes, I can try it on another browser, but it’s unbelievable that just a few wee…"
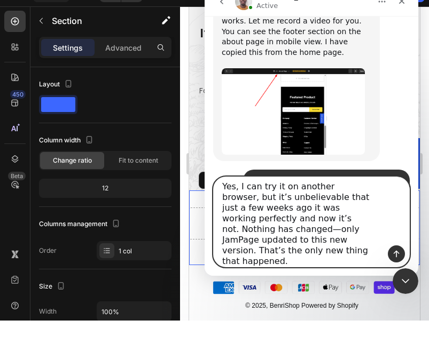
scroll to position [3478, 0]
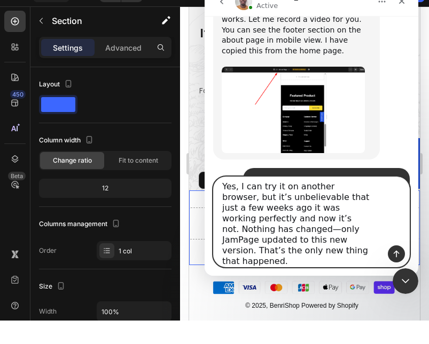
type textarea "Yes, I can try it on another browser, but it’s unbelievable that just a few wee…"
click at [396, 255] on icon "Send a message…" at bounding box center [396, 254] width 6 height 7
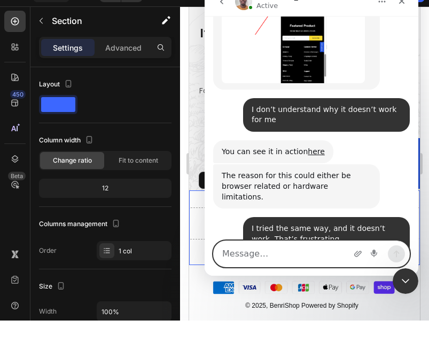
scroll to position [3507, 0]
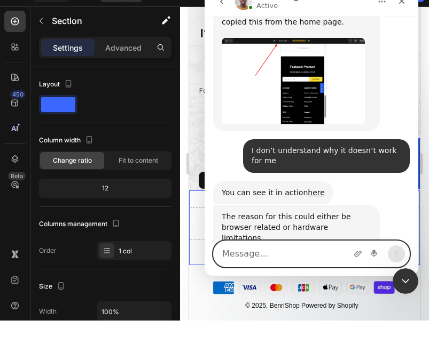
click at [304, 256] on textarea "Message…" at bounding box center [311, 254] width 195 height 26
paste textarea "It’s strange to say it’s a browser issue, because I can copy and paste a sectio…"
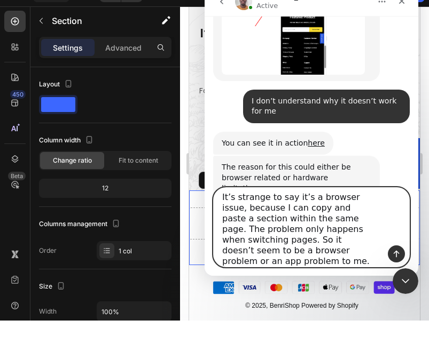
scroll to position [3561, 0]
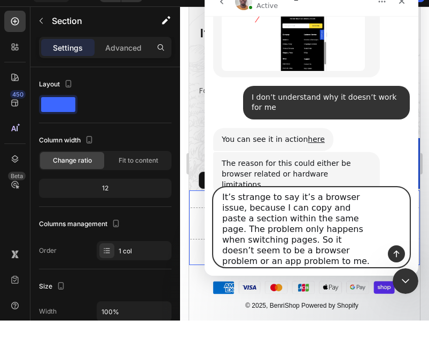
type textarea "It’s strange to say it’s a browser issue, because I can copy and paste a sectio…"
click at [399, 258] on button "Send a message…" at bounding box center [396, 254] width 17 height 17
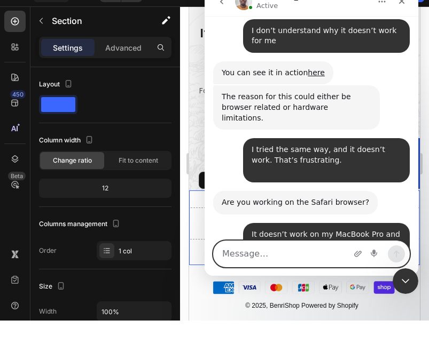
scroll to position [3644, 0]
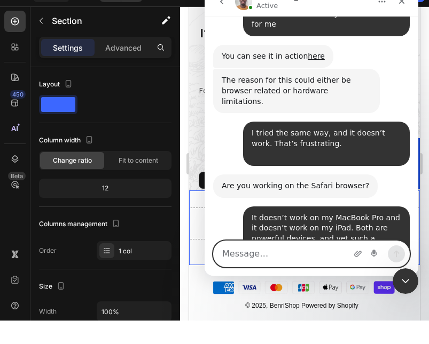
click at [328, 257] on textarea "Message…" at bounding box center [311, 254] width 195 height 26
paste textarea "Thank you. I hope so, because I really want to edit my pages. Well, I live in […"
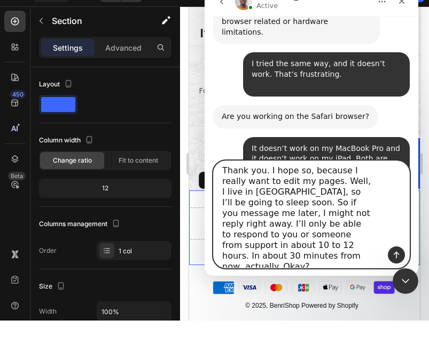
scroll to position [3719, 0]
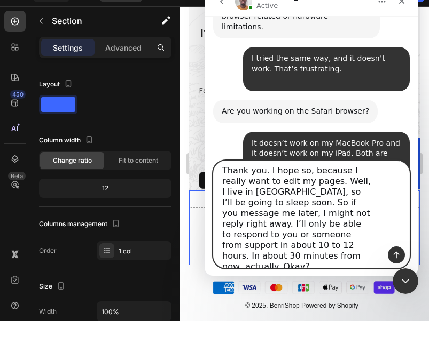
type textarea "Thank you. I hope so, because I really want to edit my pages. Well, I live in […"
click at [399, 254] on icon "Send a message…" at bounding box center [396, 255] width 6 height 7
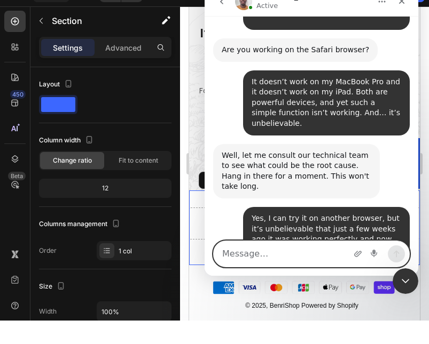
scroll to position [3788, 0]
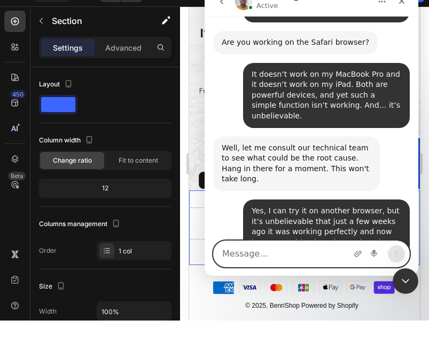
click at [321, 254] on textarea "Message…" at bounding box center [311, 254] width 195 height 26
paste textarea "I know you’re aware, but just to emphasize again—I can copy and paste sections …"
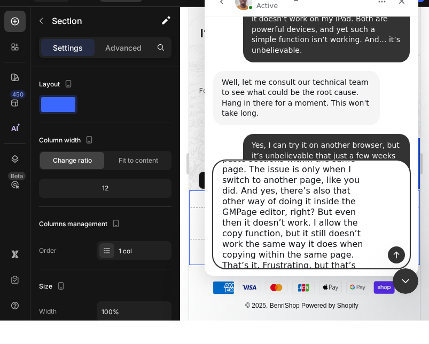
scroll to position [3868, 0]
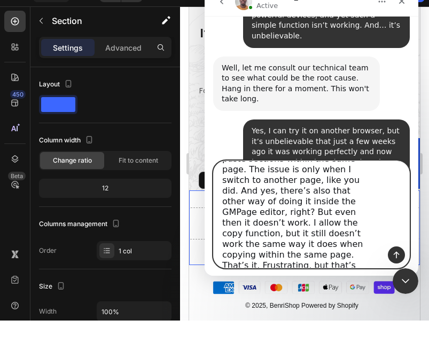
type textarea "I know you’re aware, but just to emphasize again—I can copy and paste sections …"
click at [397, 261] on button "Send a message…" at bounding box center [396, 255] width 17 height 17
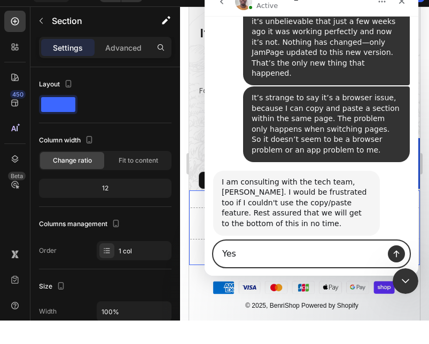
scroll to position [3989, 0]
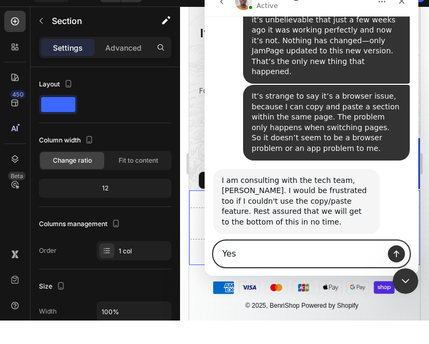
type textarea "Yes"
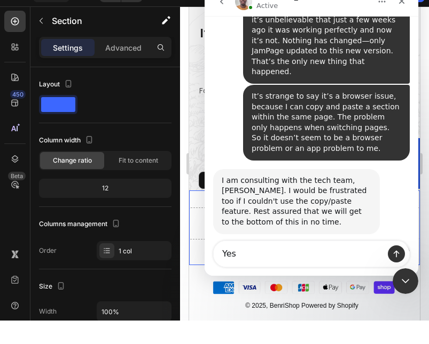
click at [402, 243] on div "Intercom messenger" at bounding box center [396, 254] width 25 height 26
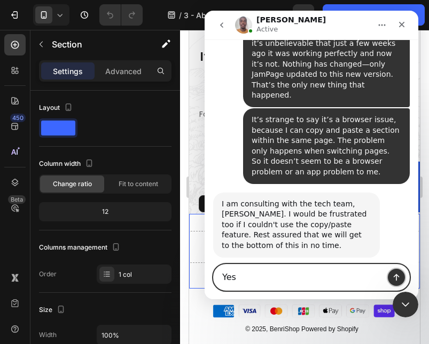
click at [391, 279] on button "Send a message…" at bounding box center [396, 277] width 17 height 17
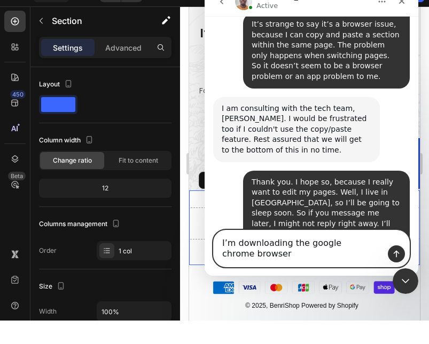
scroll to position [4062, 0]
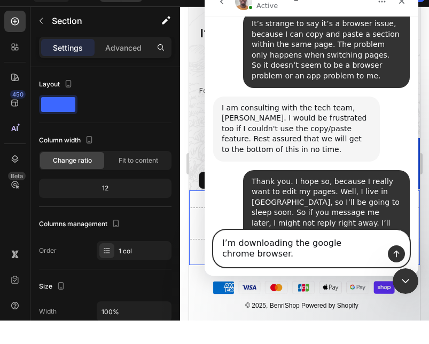
type textarea "I’m downloading the google chrome browser."
click at [399, 253] on icon "Send a message…" at bounding box center [396, 254] width 9 height 9
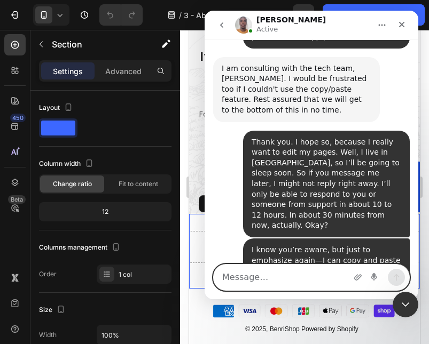
scroll to position [4124, 0]
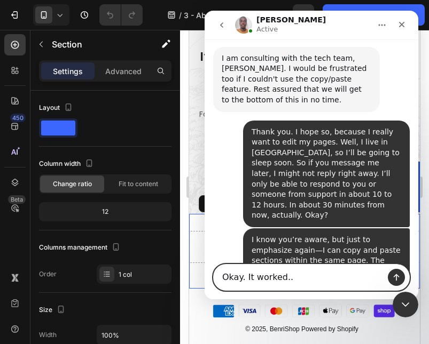
type textarea "Okay. It worked.."
click at [395, 274] on icon "Send a message…" at bounding box center [396, 277] width 9 height 9
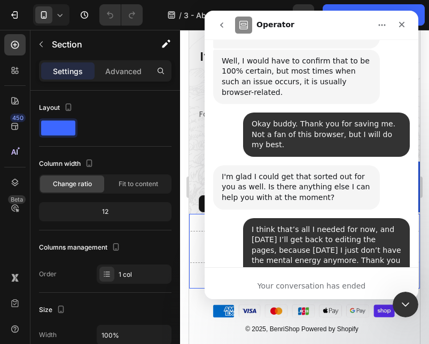
scroll to position [4893, 0]
